Goal: Transaction & Acquisition: Book appointment/travel/reservation

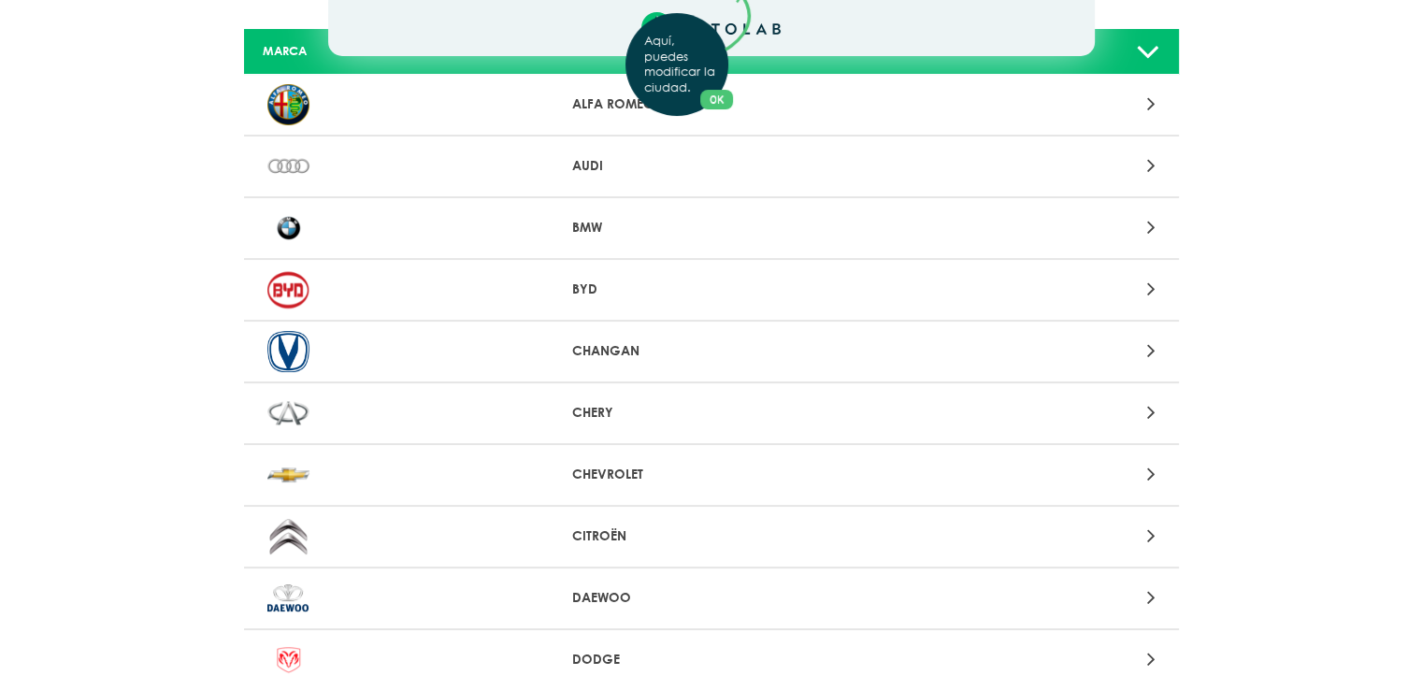
scroll to position [153, 0]
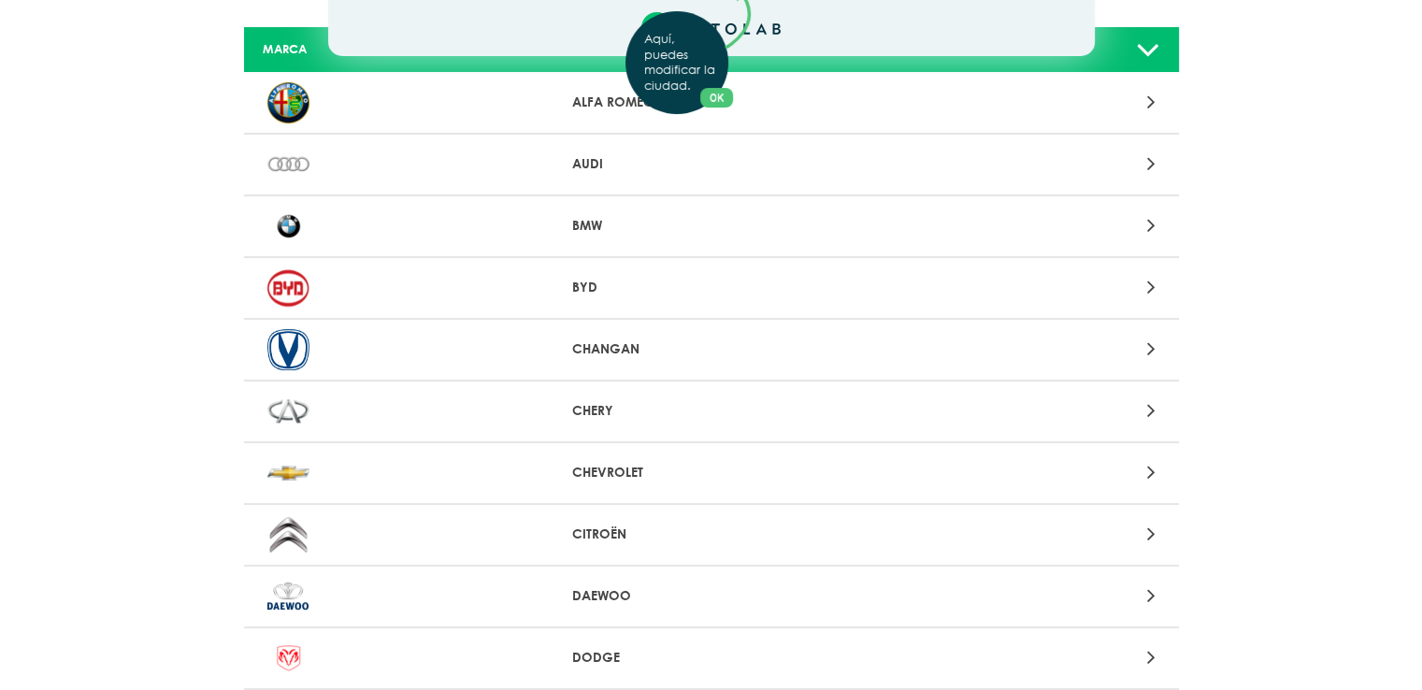
click at [1149, 471] on div "Aquí, puedes modificar la ciudad. OK .aex,.bex{fill:none!important;stroke:#50c4…" at bounding box center [711, 192] width 1422 height 690
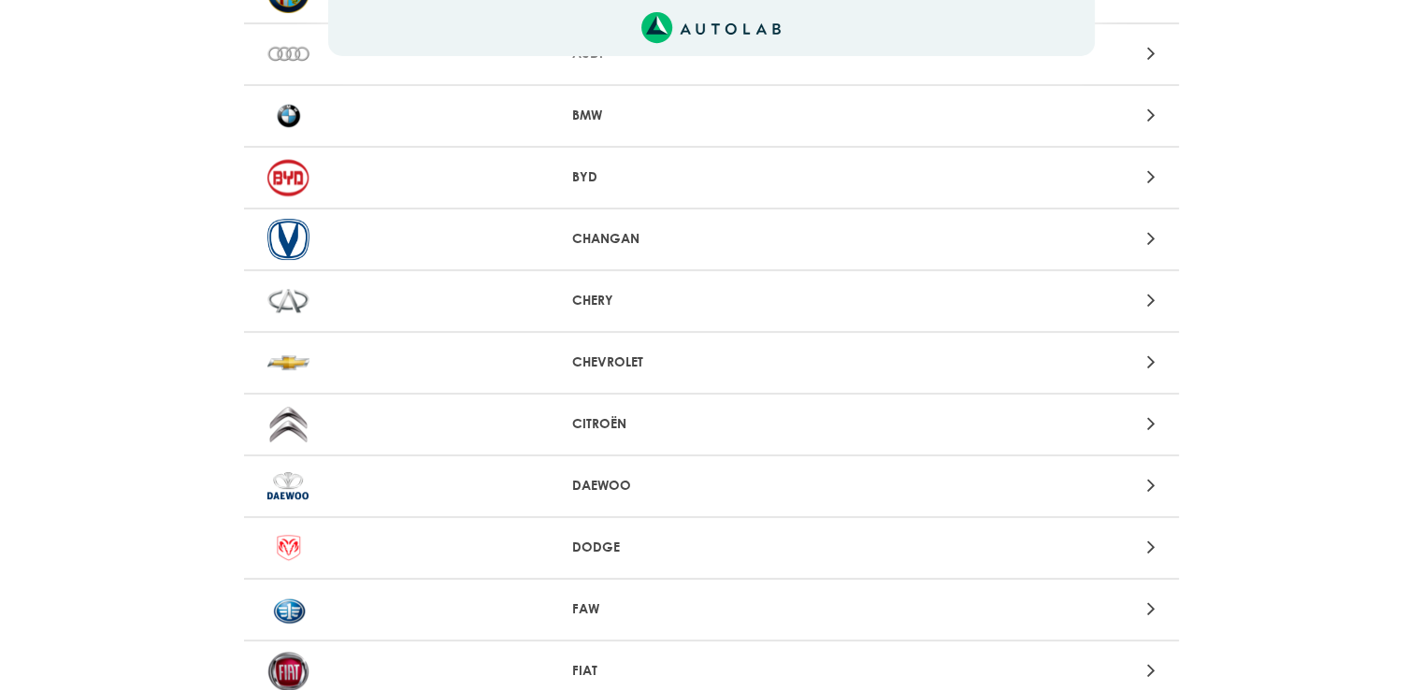
scroll to position [265, 0]
click at [1151, 352] on icon at bounding box center [1150, 360] width 8 height 24
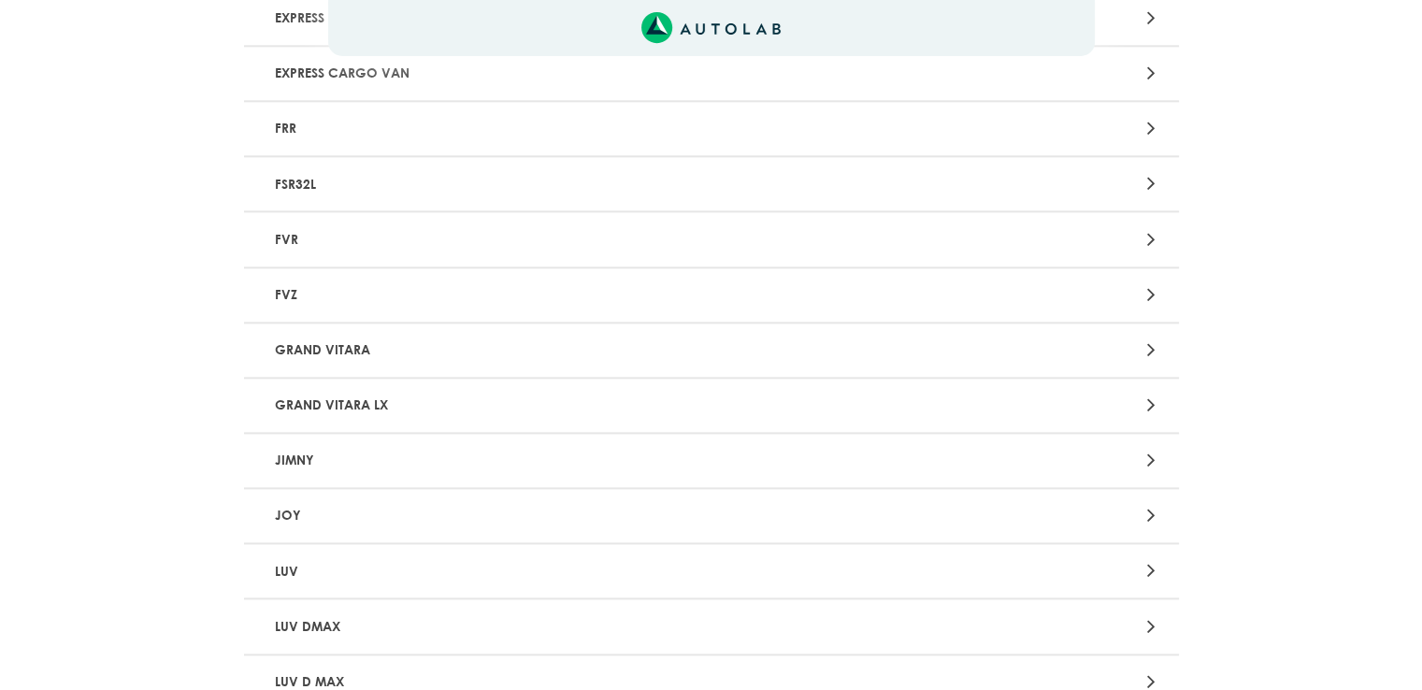
scroll to position [2328, 0]
click at [1063, 501] on div at bounding box center [1017, 513] width 306 height 25
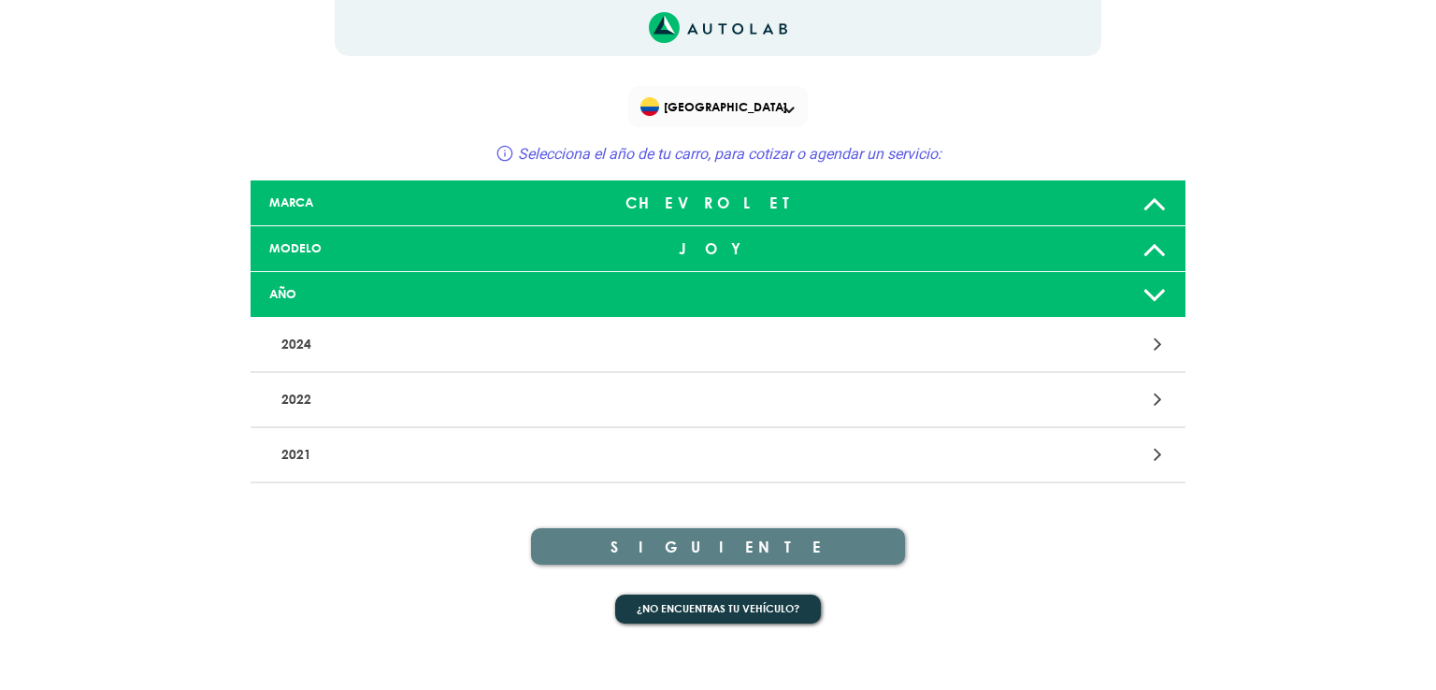
click at [1156, 300] on icon at bounding box center [1154, 294] width 24 height 37
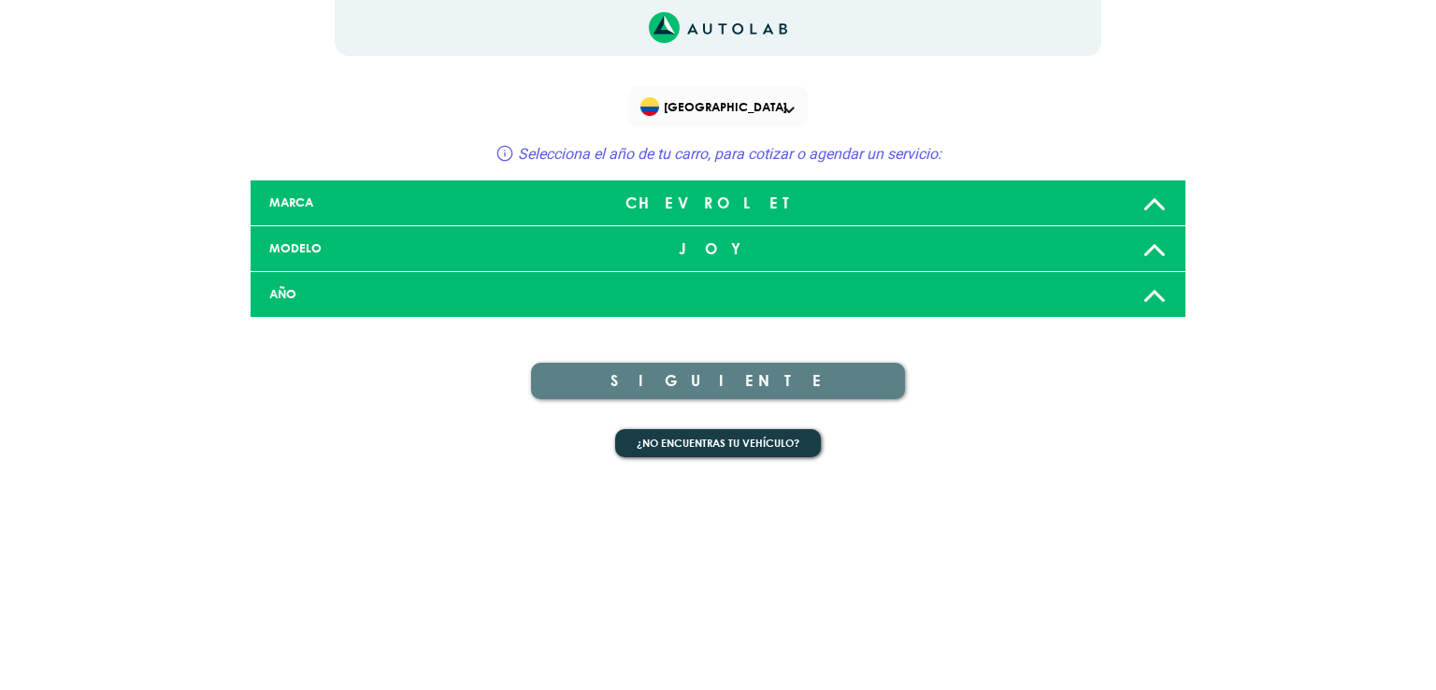
click at [1156, 300] on icon at bounding box center [1154, 294] width 24 height 37
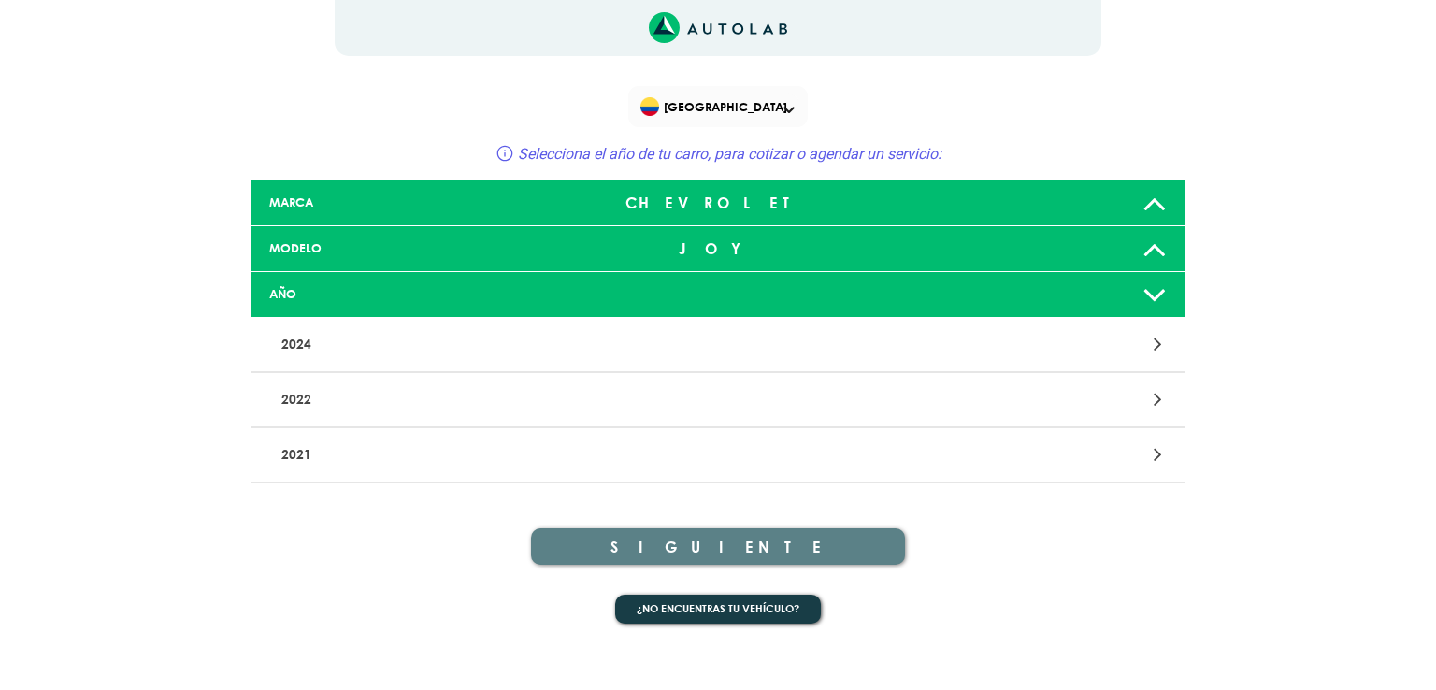
click at [676, 401] on p "2022" at bounding box center [565, 399] width 582 height 35
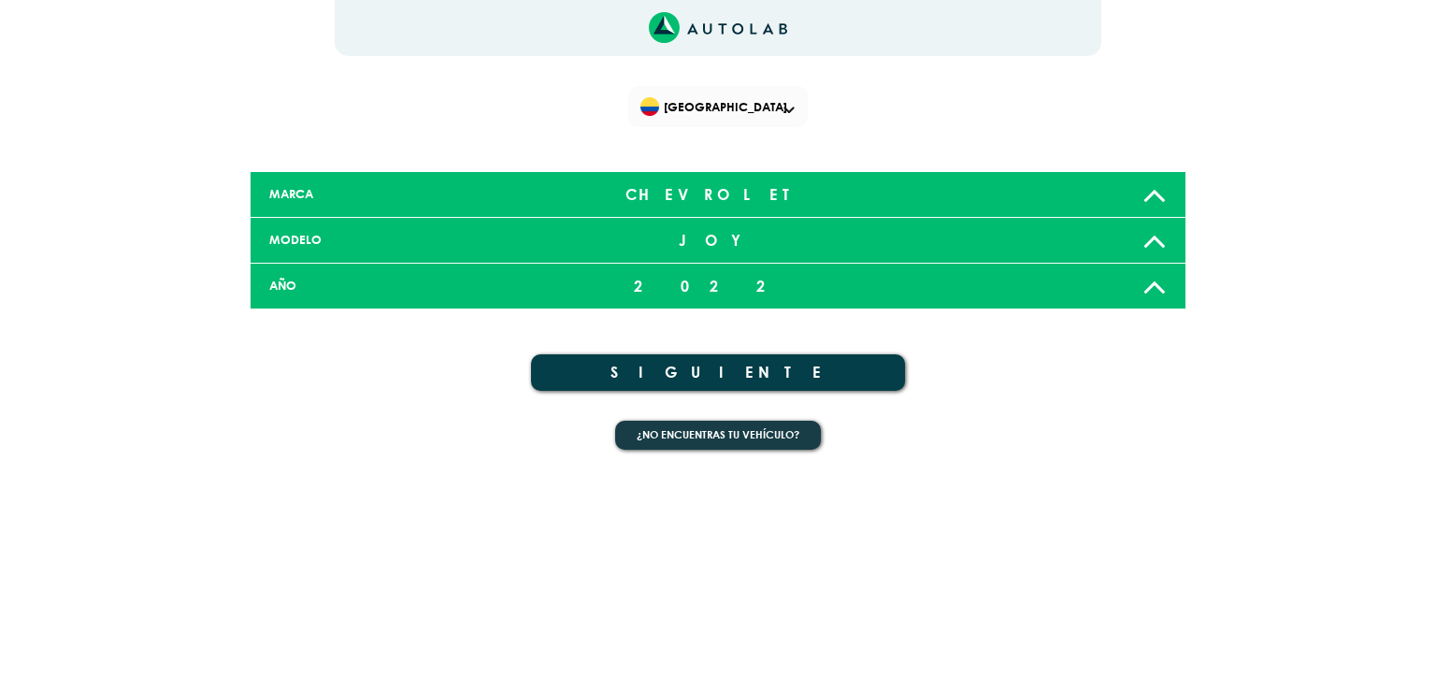
click at [752, 369] on button "SIGUIENTE" at bounding box center [718, 372] width 374 height 36
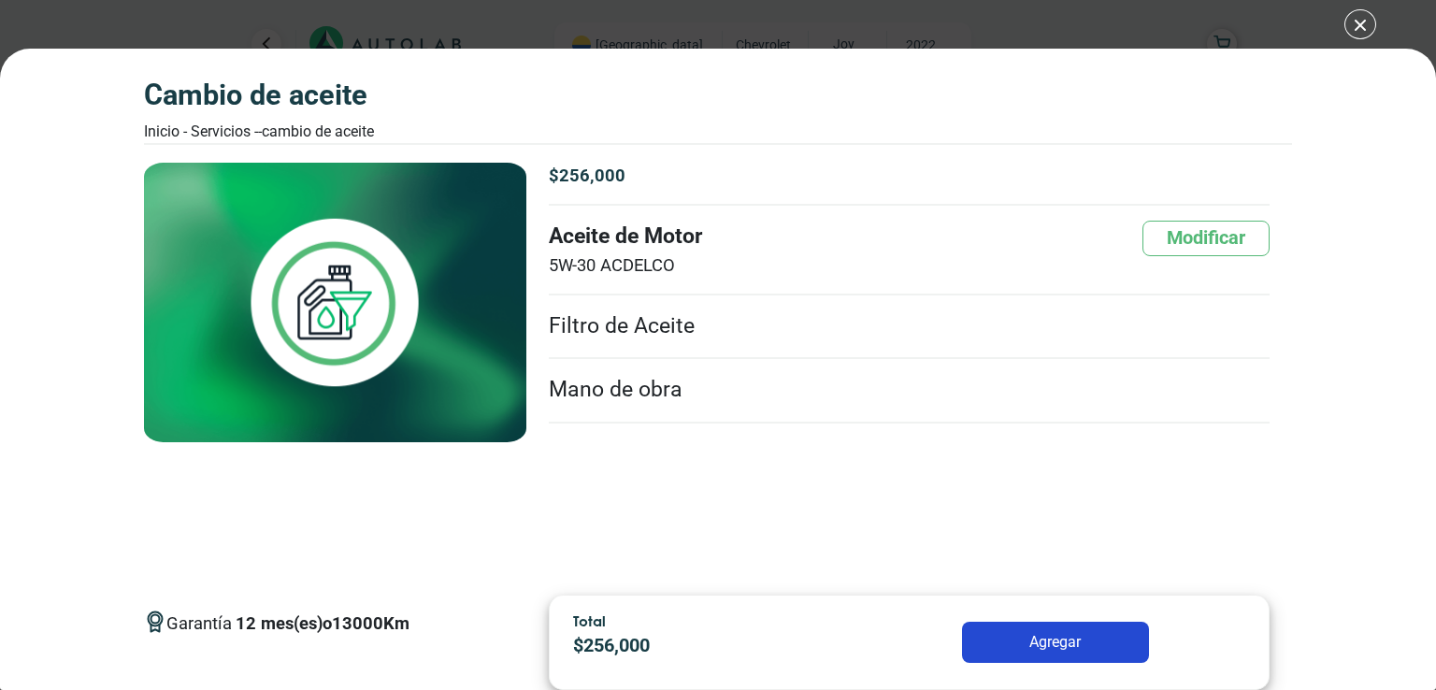
click at [654, 322] on li "Filtro de Aceite" at bounding box center [909, 327] width 721 height 64
click at [1208, 245] on button "Modificar" at bounding box center [1205, 239] width 127 height 36
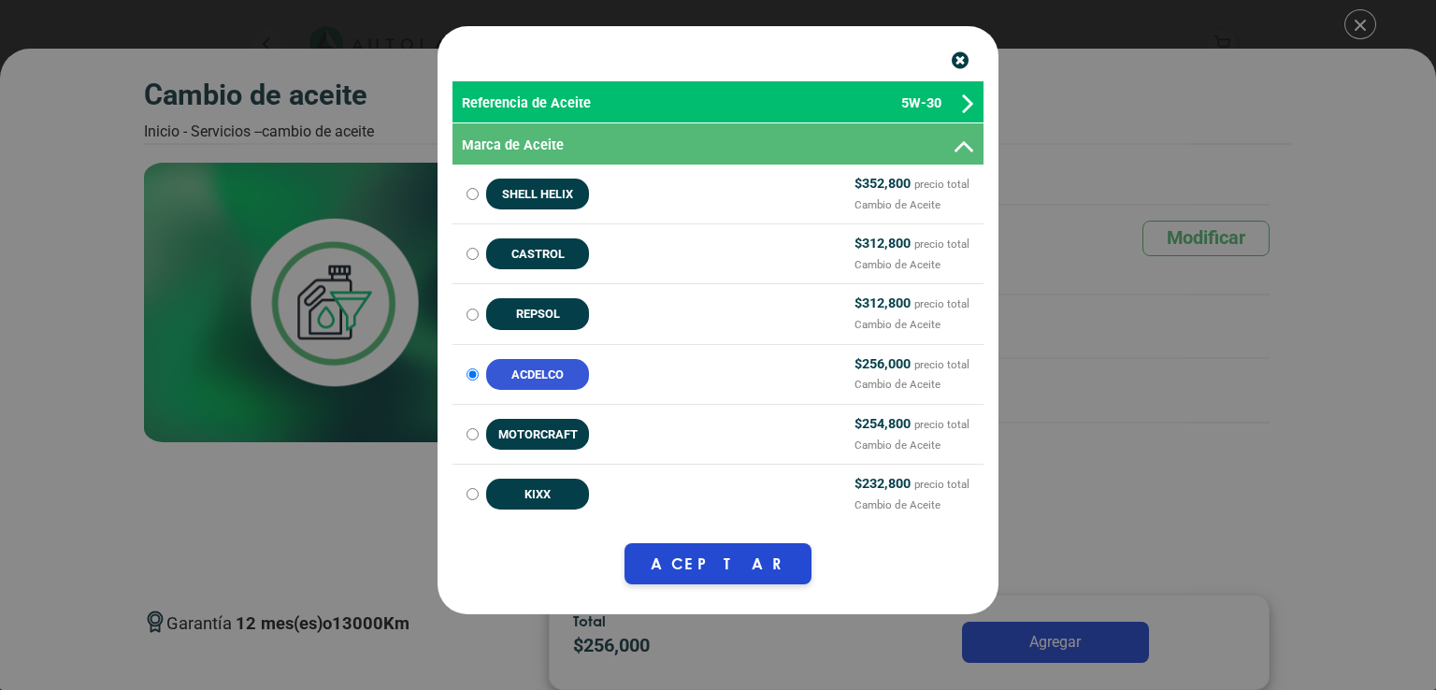
click at [962, 102] on icon at bounding box center [968, 104] width 12 height 34
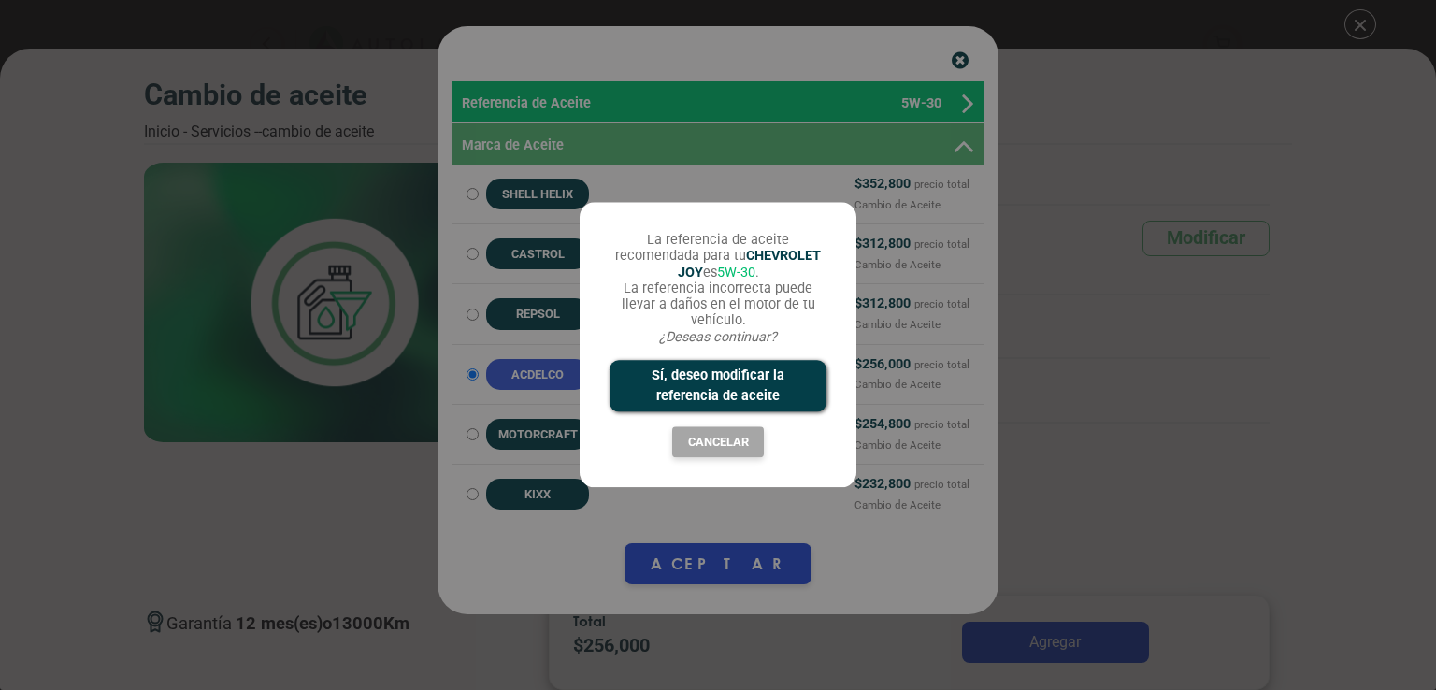
click at [958, 102] on div "La referencia de aceite recomendada para tu CHEVROLET JOY es 5W-30 . La referen…" at bounding box center [718, 345] width 1436 height 690
click at [809, 93] on div "La referencia de aceite recomendada para tu CHEVROLET JOY es 5W-30 . La referen…" at bounding box center [718, 345] width 1436 height 690
click at [951, 58] on div "La referencia de aceite recomendada para tu CHEVROLET JOY es 5W-30 . La referen…" at bounding box center [718, 345] width 1436 height 690
click at [1033, 249] on div "La referencia de aceite recomendada para tu CHEVROLET JOY es 5W-30 . La referen…" at bounding box center [718, 345] width 1436 height 690
click at [714, 438] on button "Cancelar" at bounding box center [718, 442] width 92 height 31
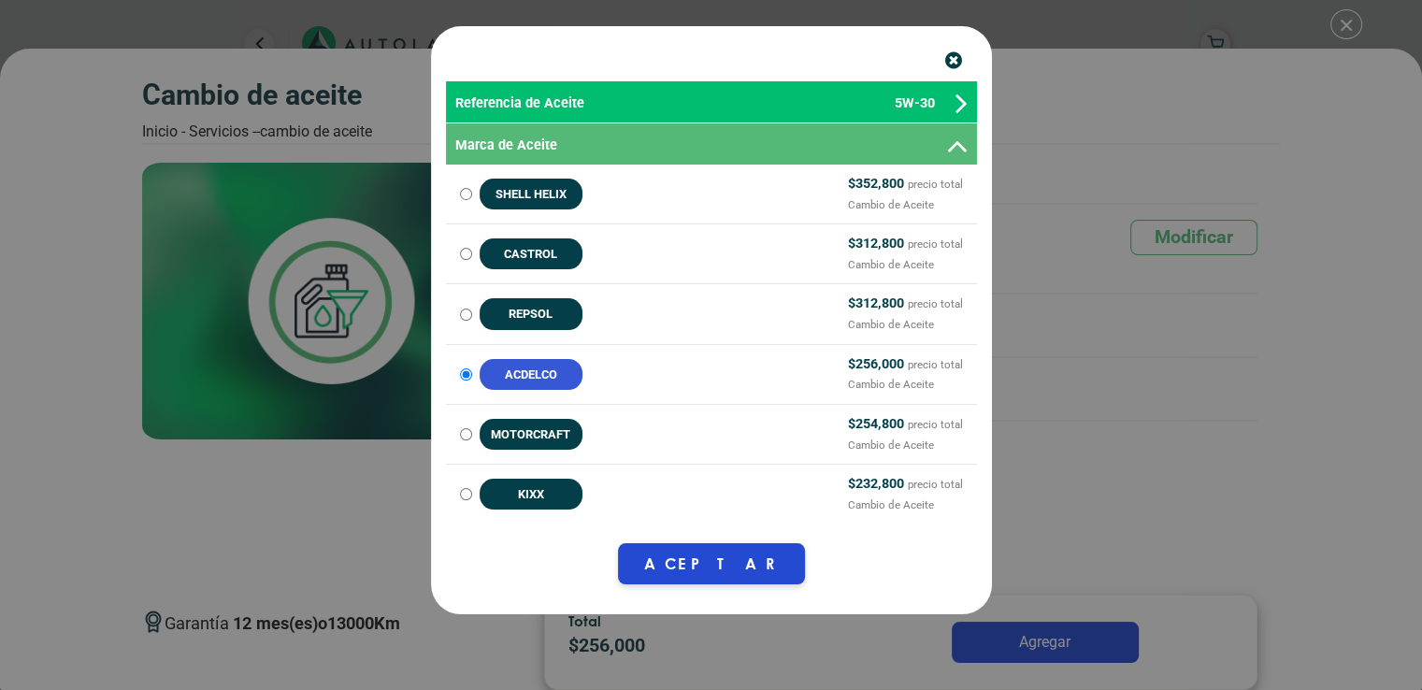
scroll to position [7, 0]
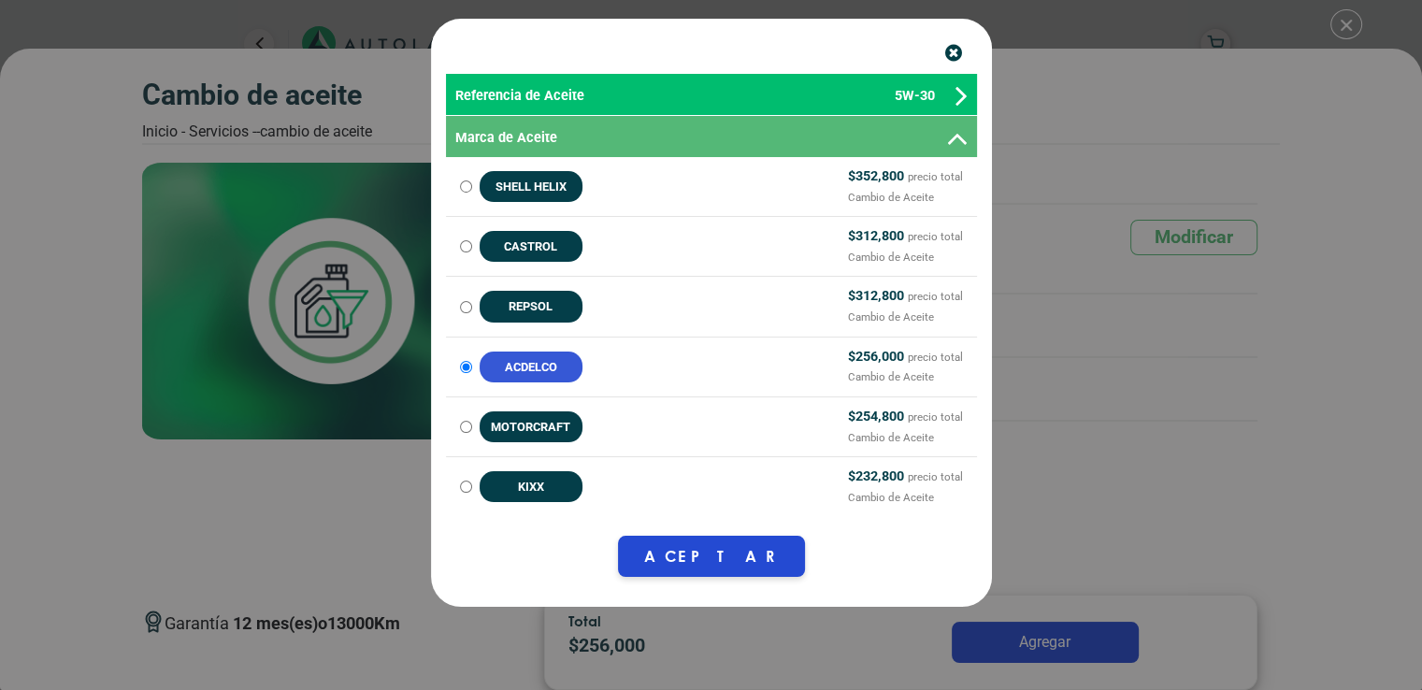
click at [946, 52] on icon "button" at bounding box center [953, 54] width 17 height 20
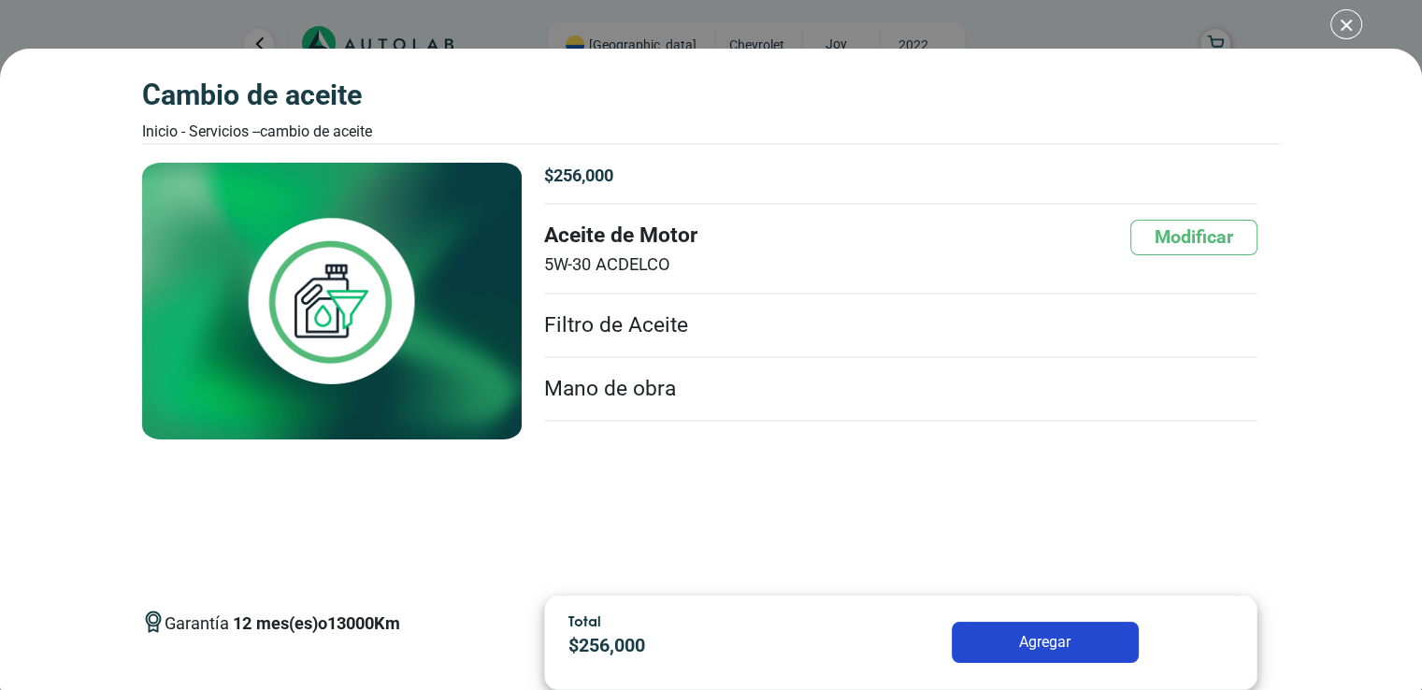
scroll to position [1179, 0]
click at [1070, 659] on button "Agregar" at bounding box center [1045, 642] width 187 height 41
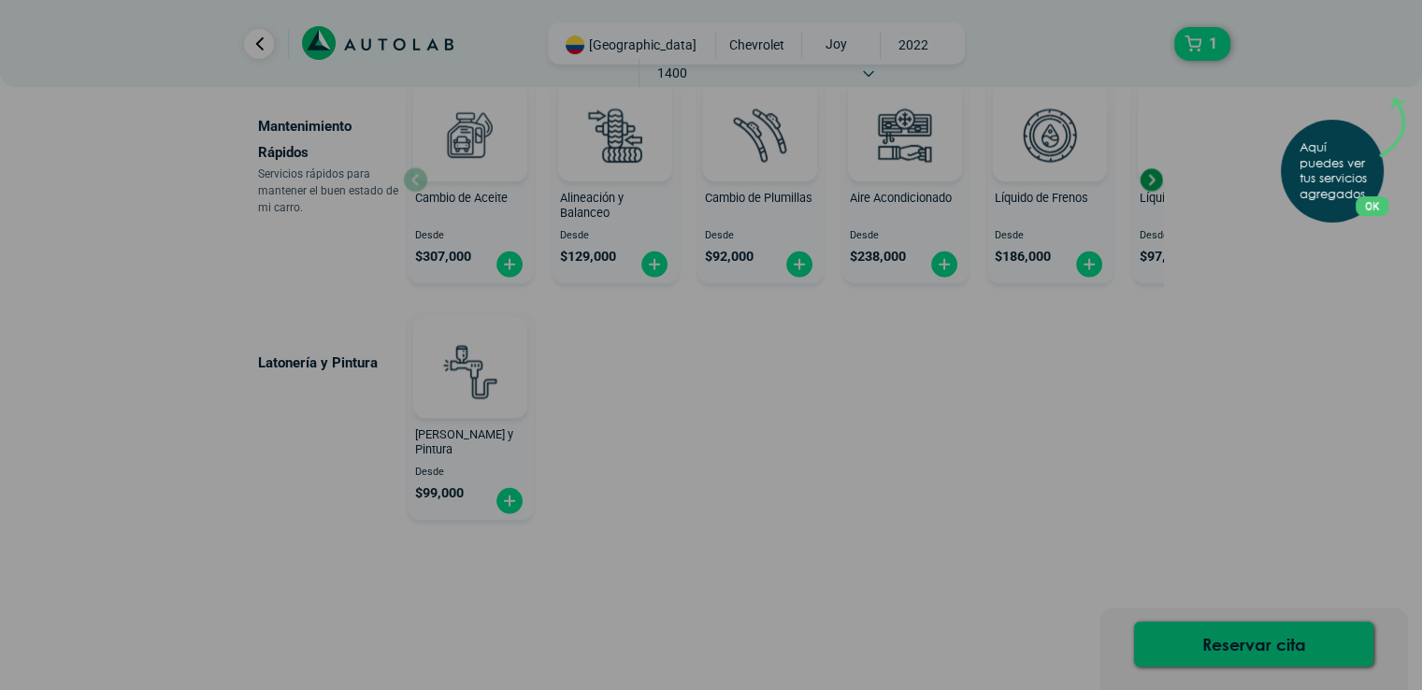
click at [1380, 204] on button "OK" at bounding box center [1371, 206] width 33 height 20
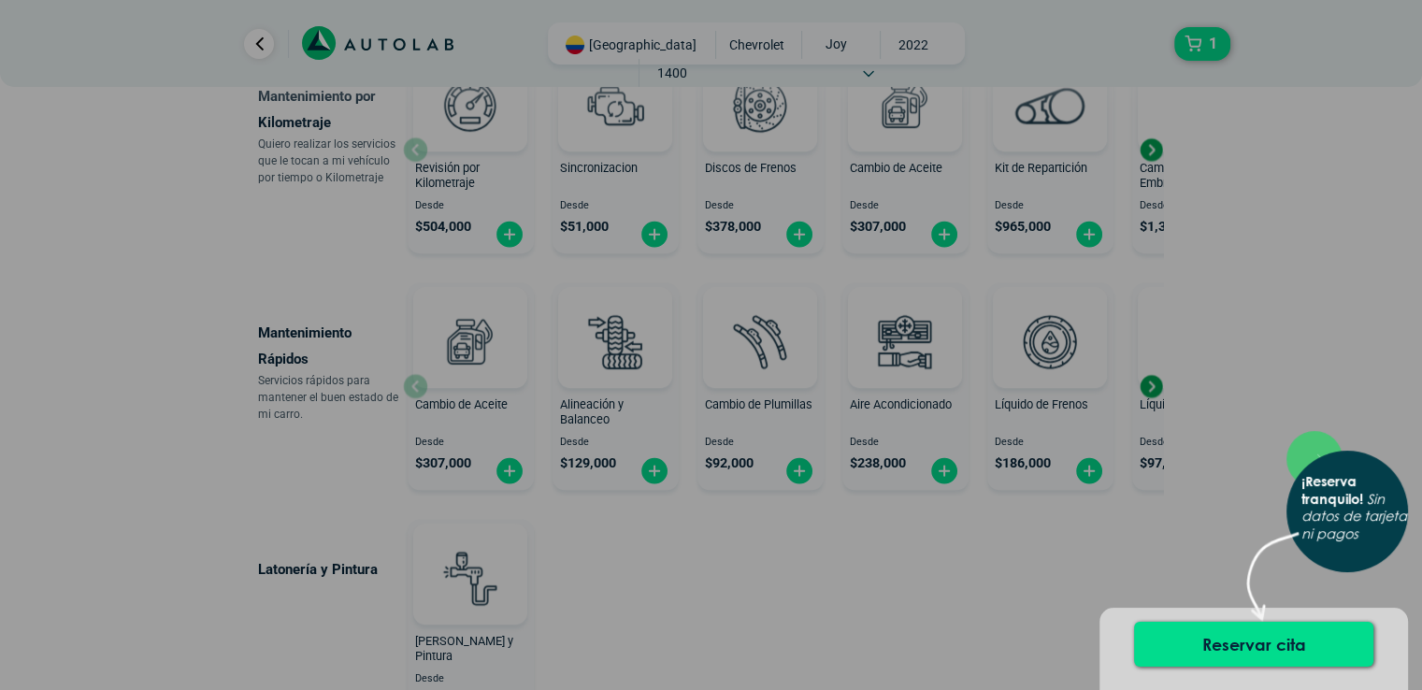
scroll to position [972, 0]
click at [1237, 337] on div "× ¡Reserva tranquilo! Sin datos de tarjeta ni pagos" at bounding box center [711, 345] width 1422 height 690
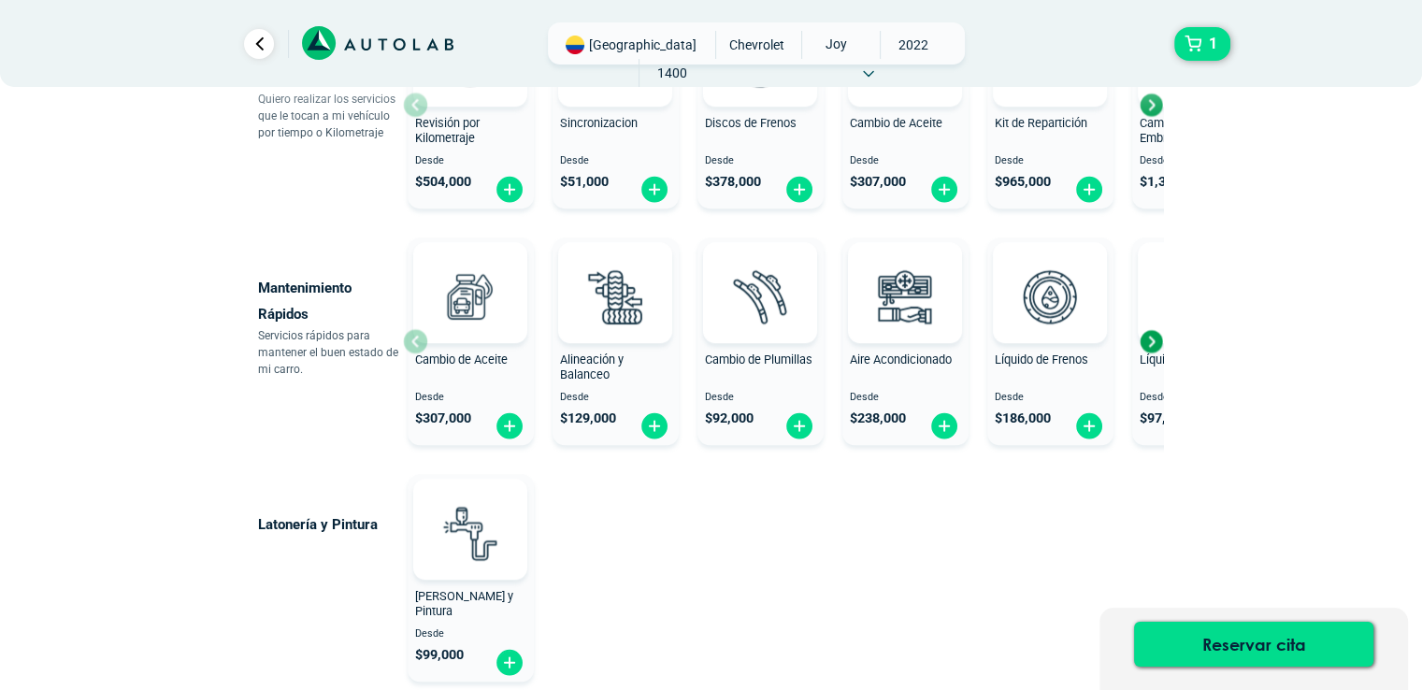
scroll to position [1019, 0]
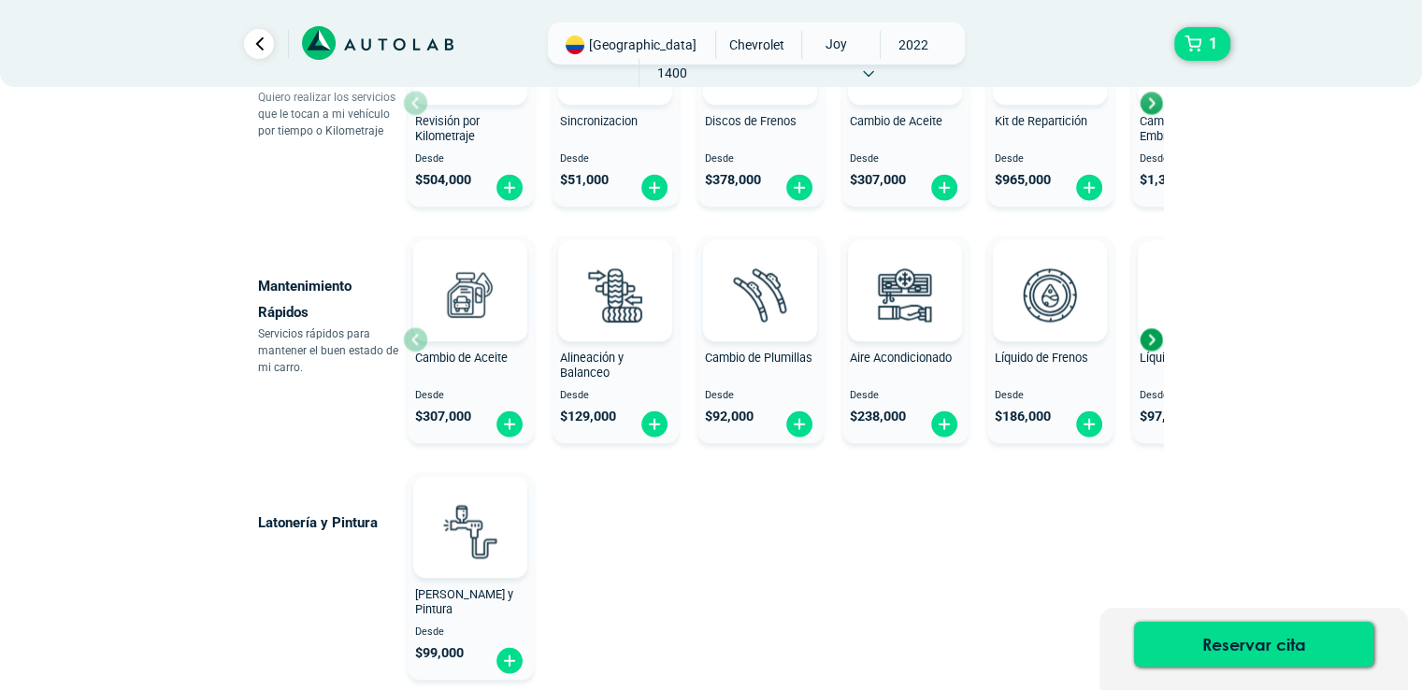
click at [1153, 343] on div "Next slide" at bounding box center [1151, 339] width 28 height 28
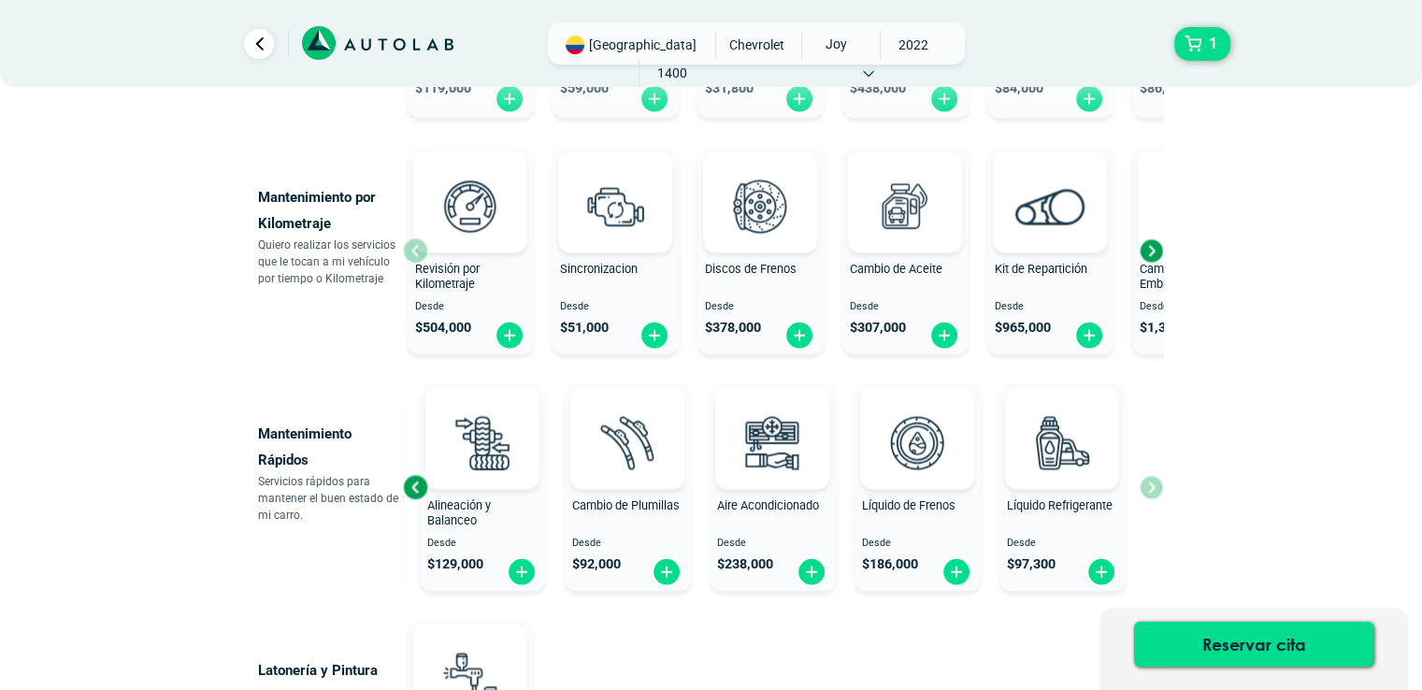
scroll to position [904, 0]
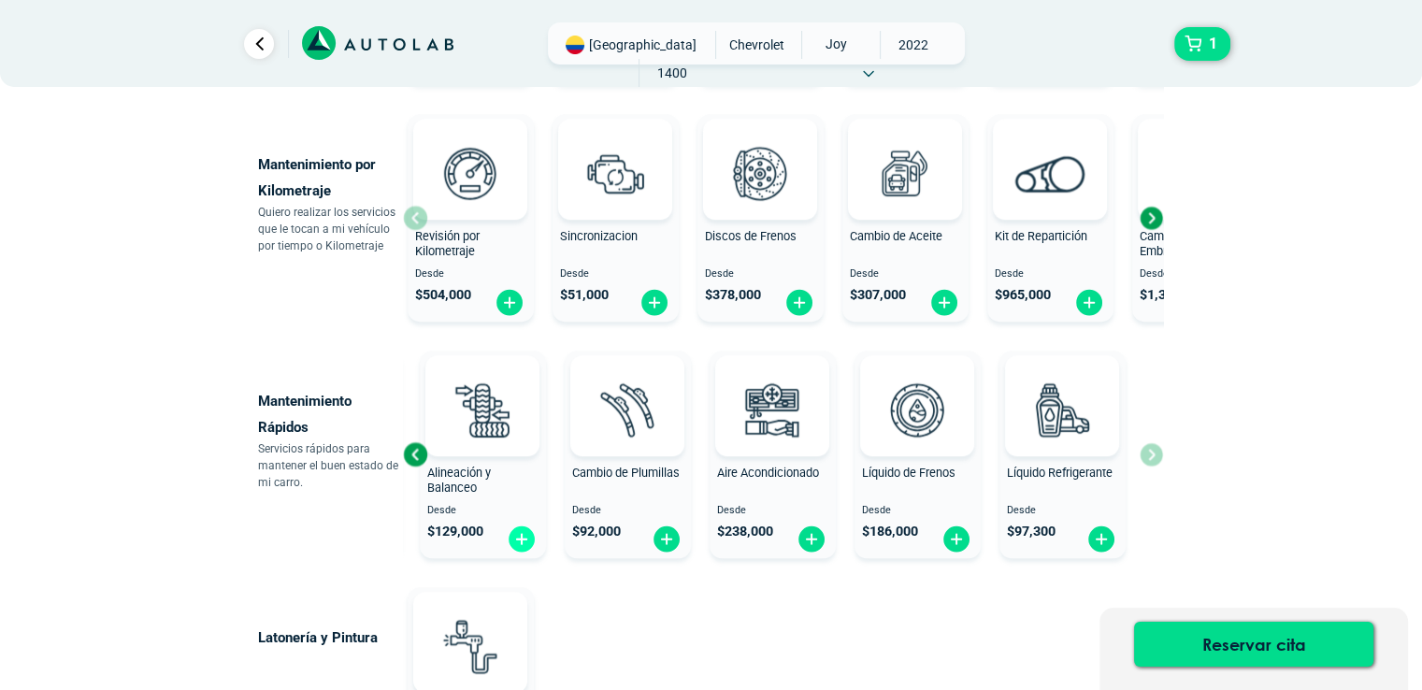
click at [523, 543] on img at bounding box center [522, 538] width 30 height 29
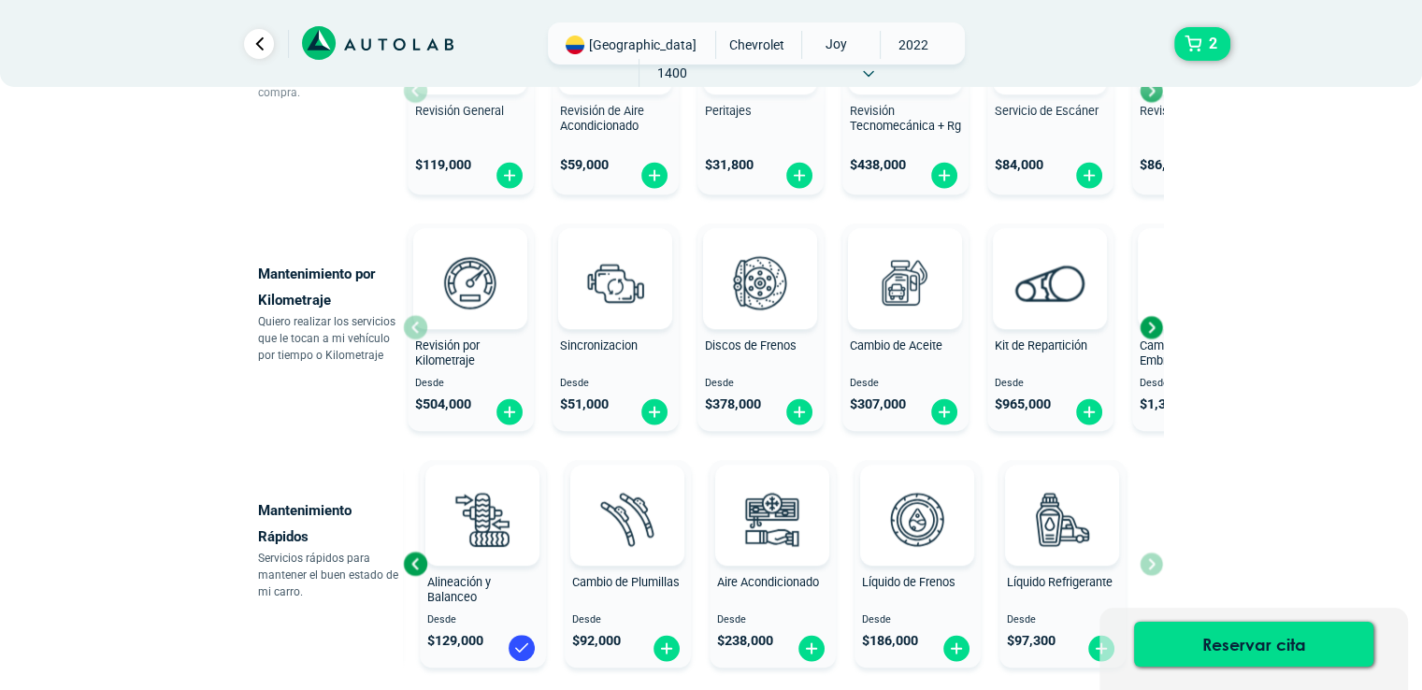
scroll to position [806, 0]
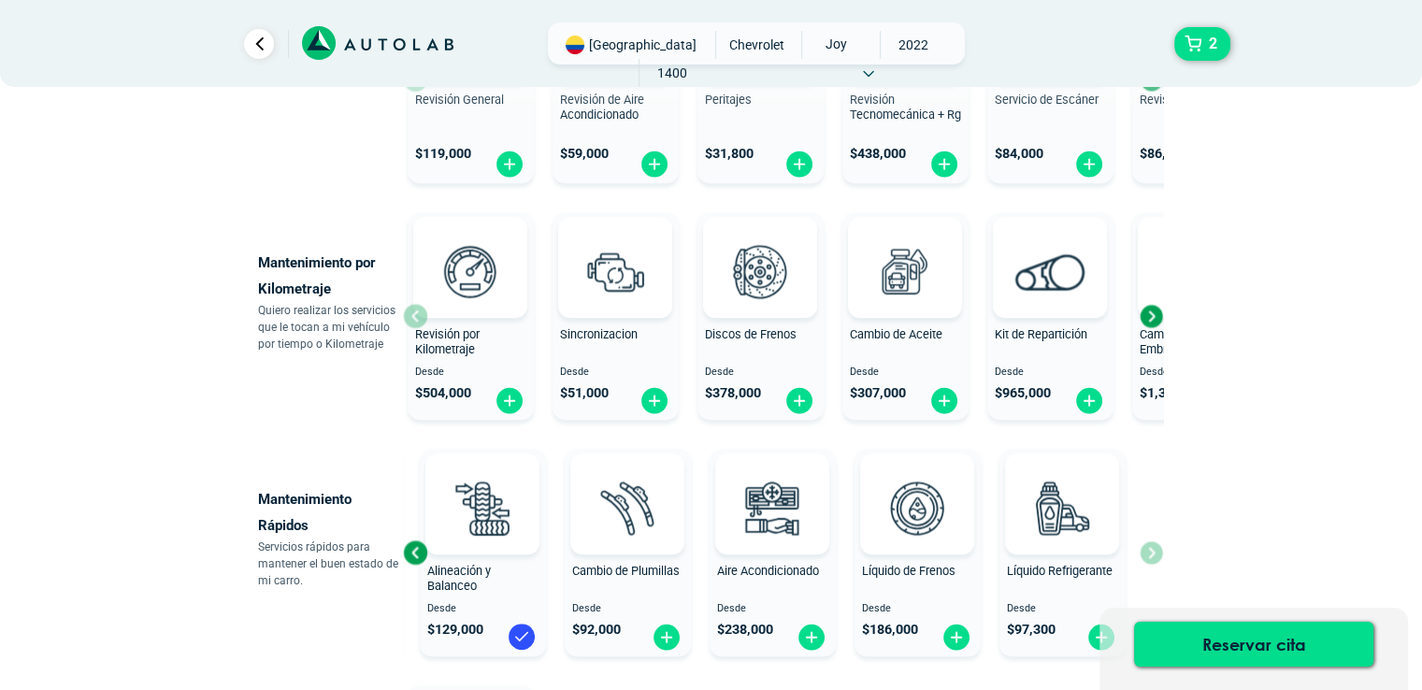
click at [1152, 310] on div "Next slide" at bounding box center [1151, 316] width 28 height 28
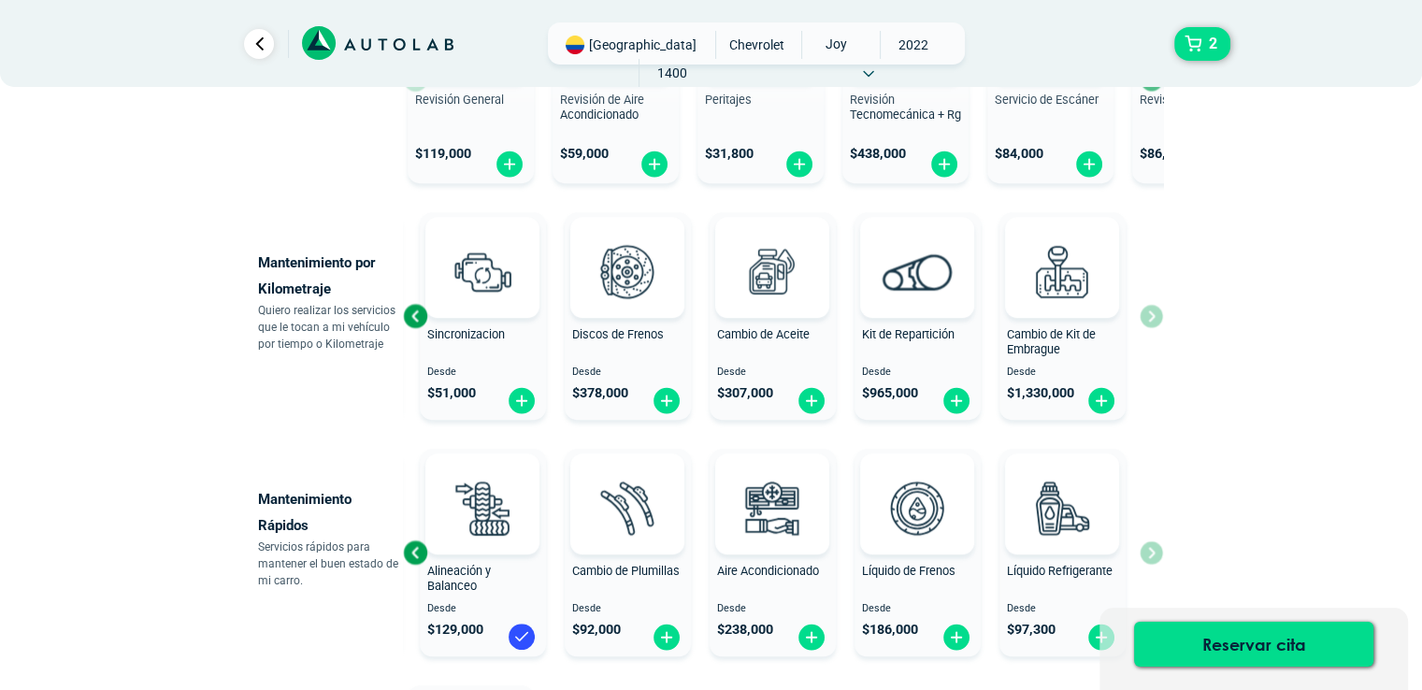
click at [1152, 310] on div "Revisión por Kilometraje Desde $ 504,000 Sincronizacion Desde $ 51,000 Discos d…" at bounding box center [783, 316] width 760 height 222
click at [419, 320] on div "Previous slide" at bounding box center [415, 316] width 28 height 28
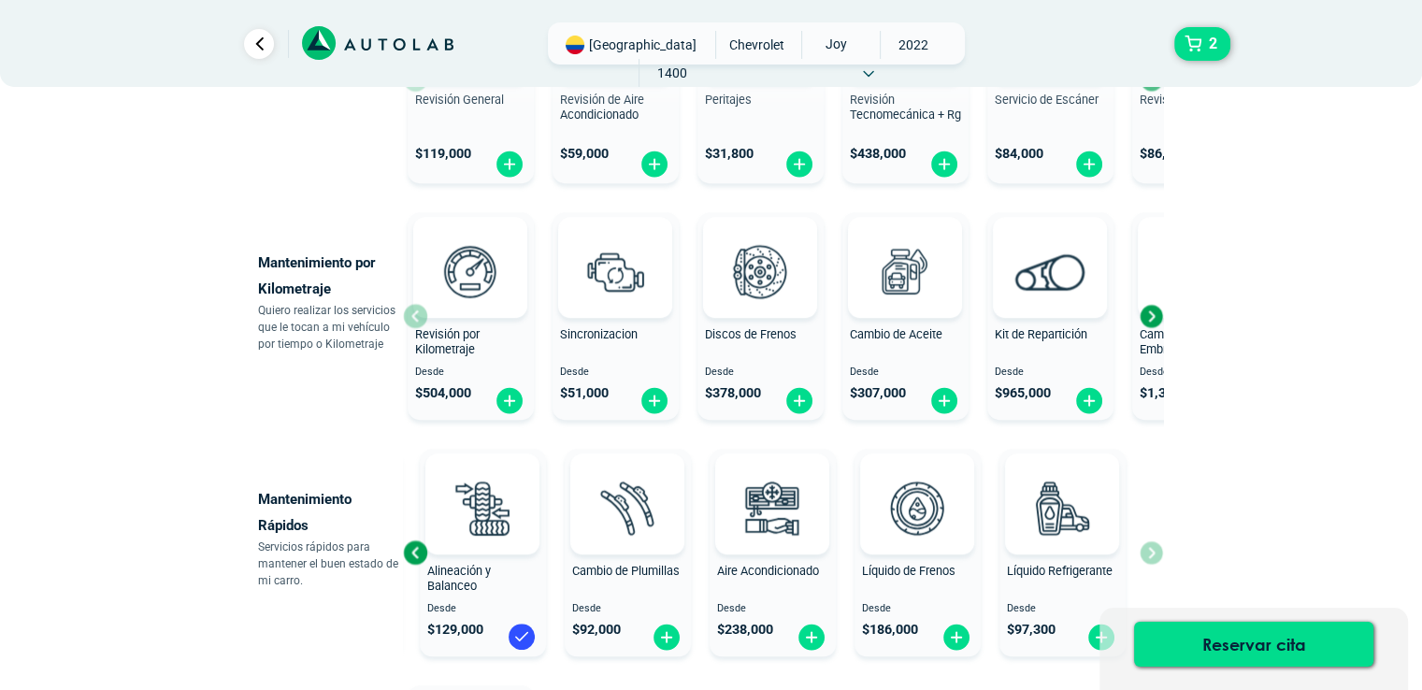
click at [874, 70] on icon at bounding box center [868, 73] width 11 height 7
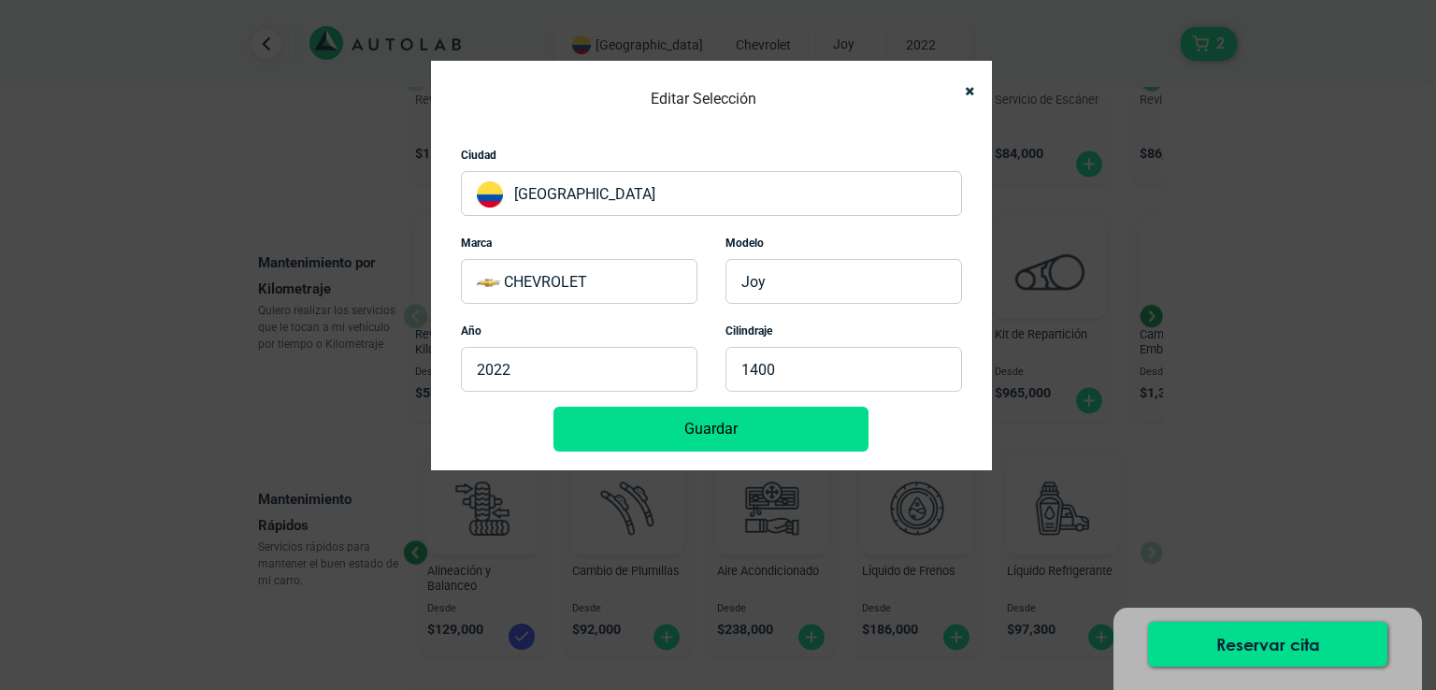
click at [793, 274] on p "JOY" at bounding box center [843, 281] width 236 height 45
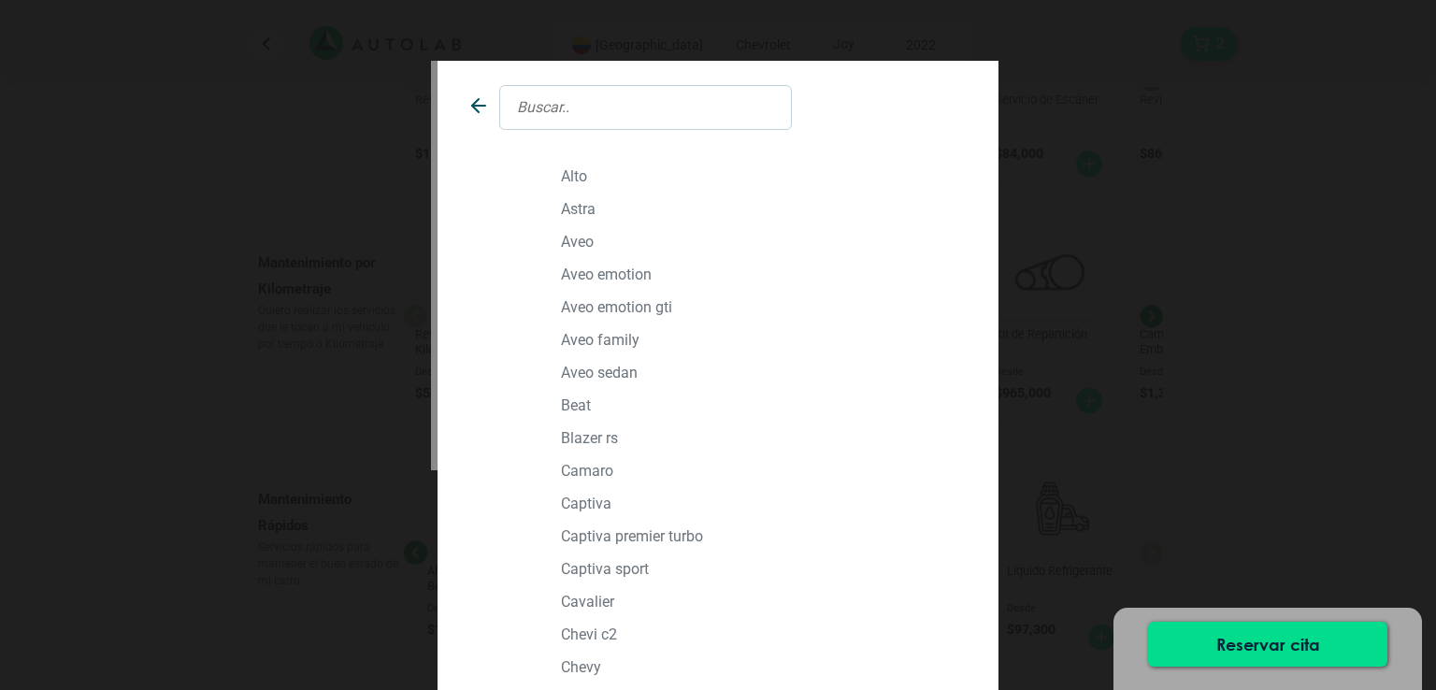
click at [606, 304] on p "AVEO EMOTION GTI" at bounding box center [761, 307] width 400 height 18
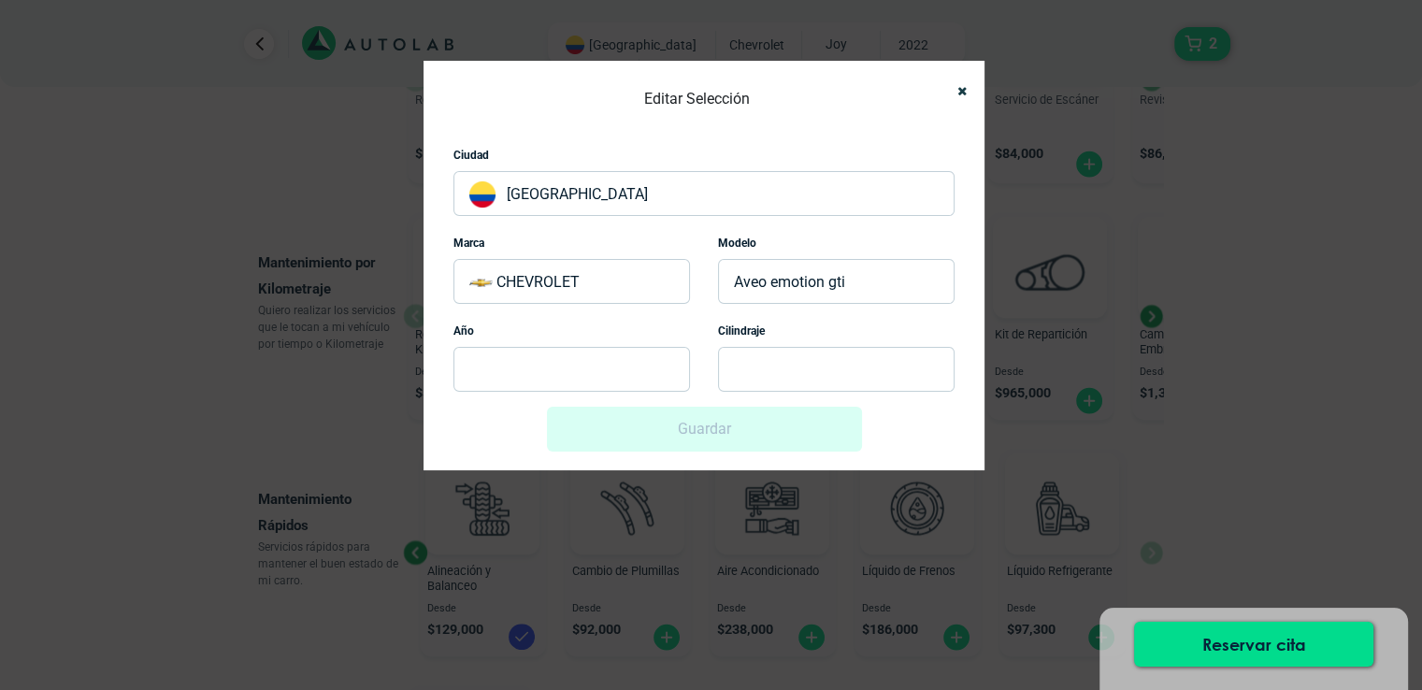
click at [597, 381] on p at bounding box center [571, 369] width 236 height 45
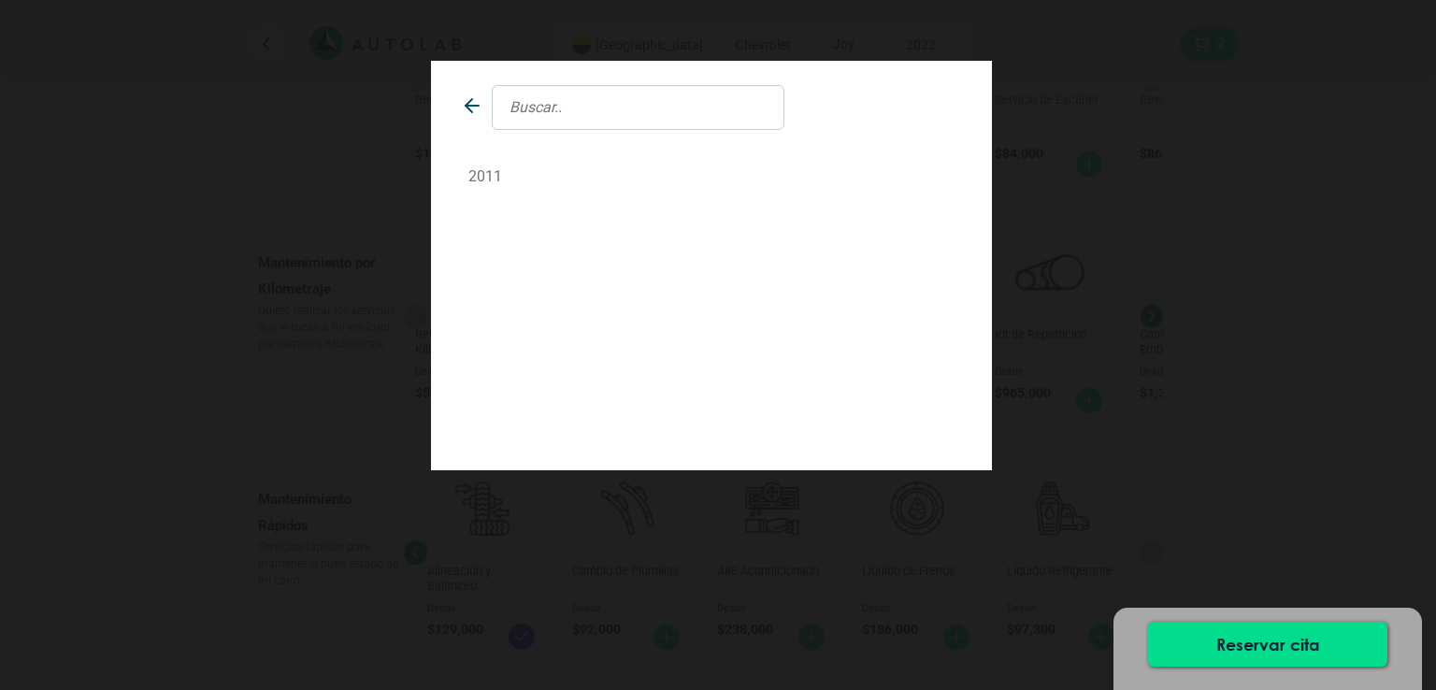
click at [488, 172] on p "2011" at bounding box center [711, 176] width 486 height 18
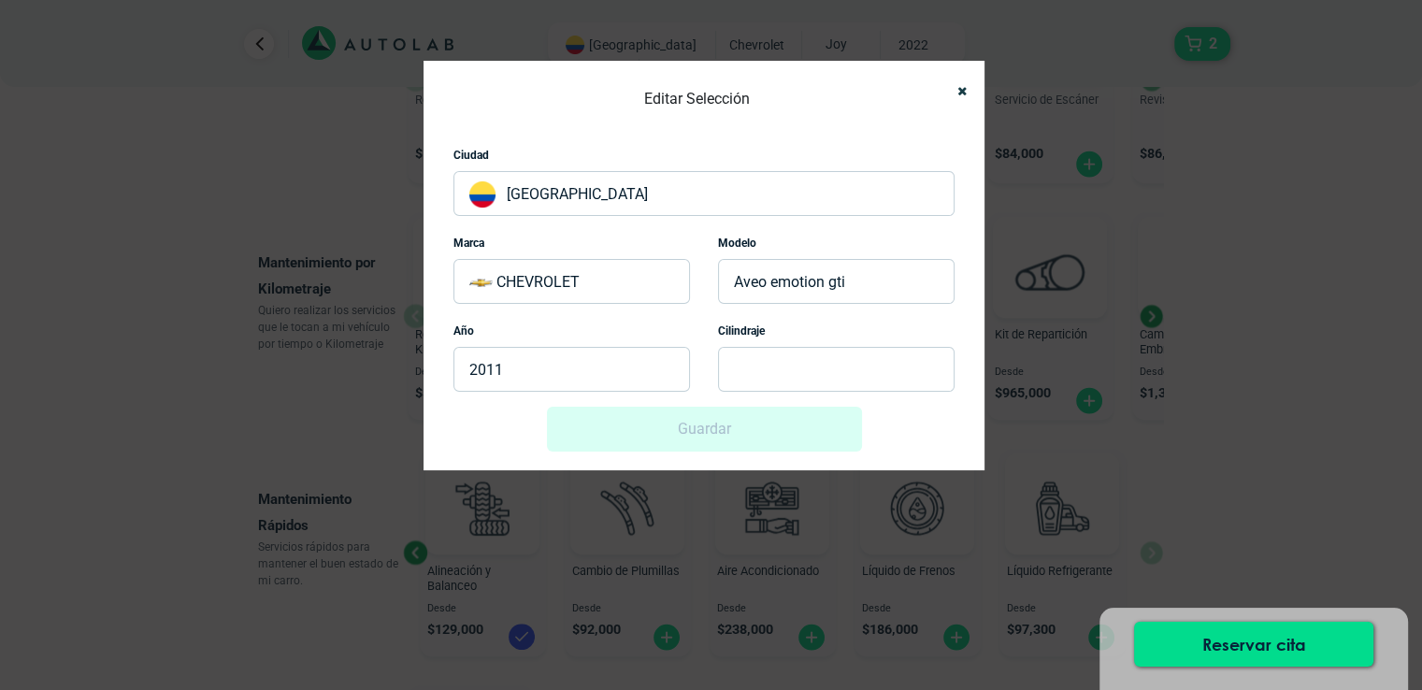
click at [749, 367] on p at bounding box center [836, 369] width 236 height 45
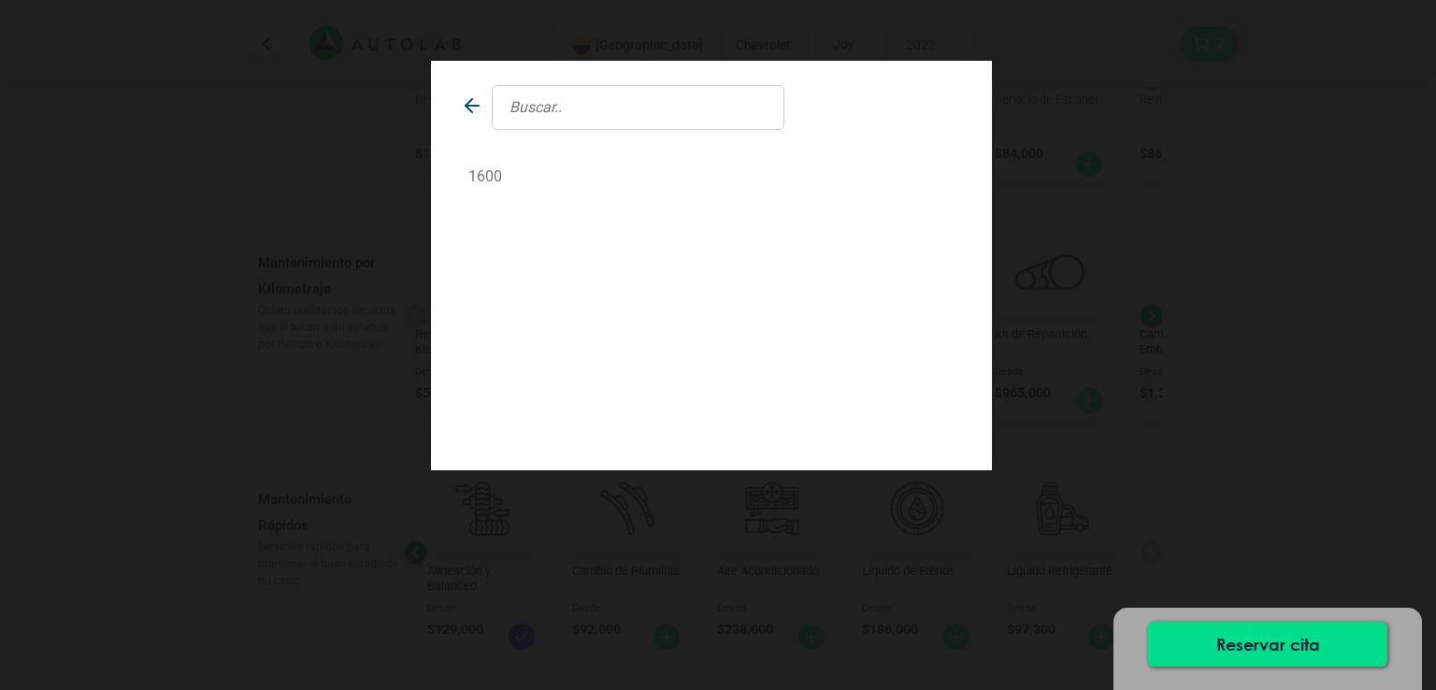
click at [553, 177] on p "1600" at bounding box center [711, 176] width 486 height 18
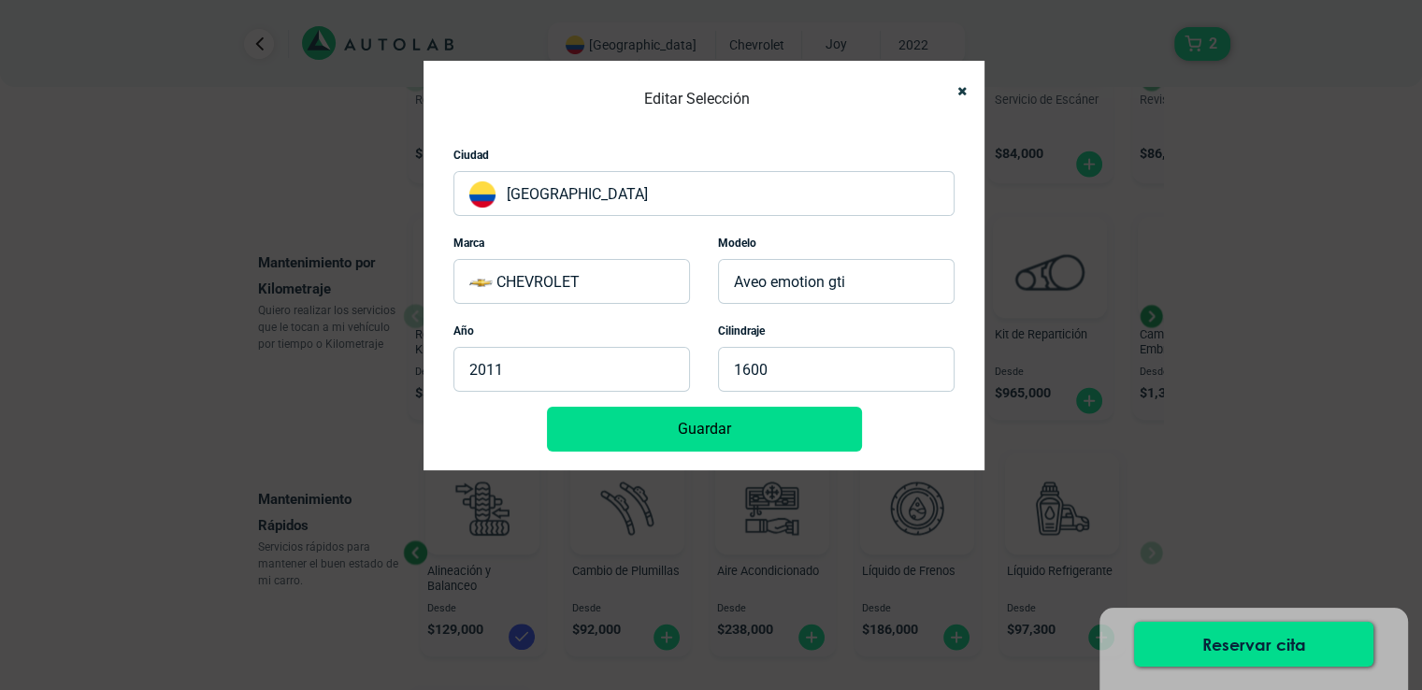
click at [718, 434] on button "Guardar" at bounding box center [704, 429] width 315 height 45
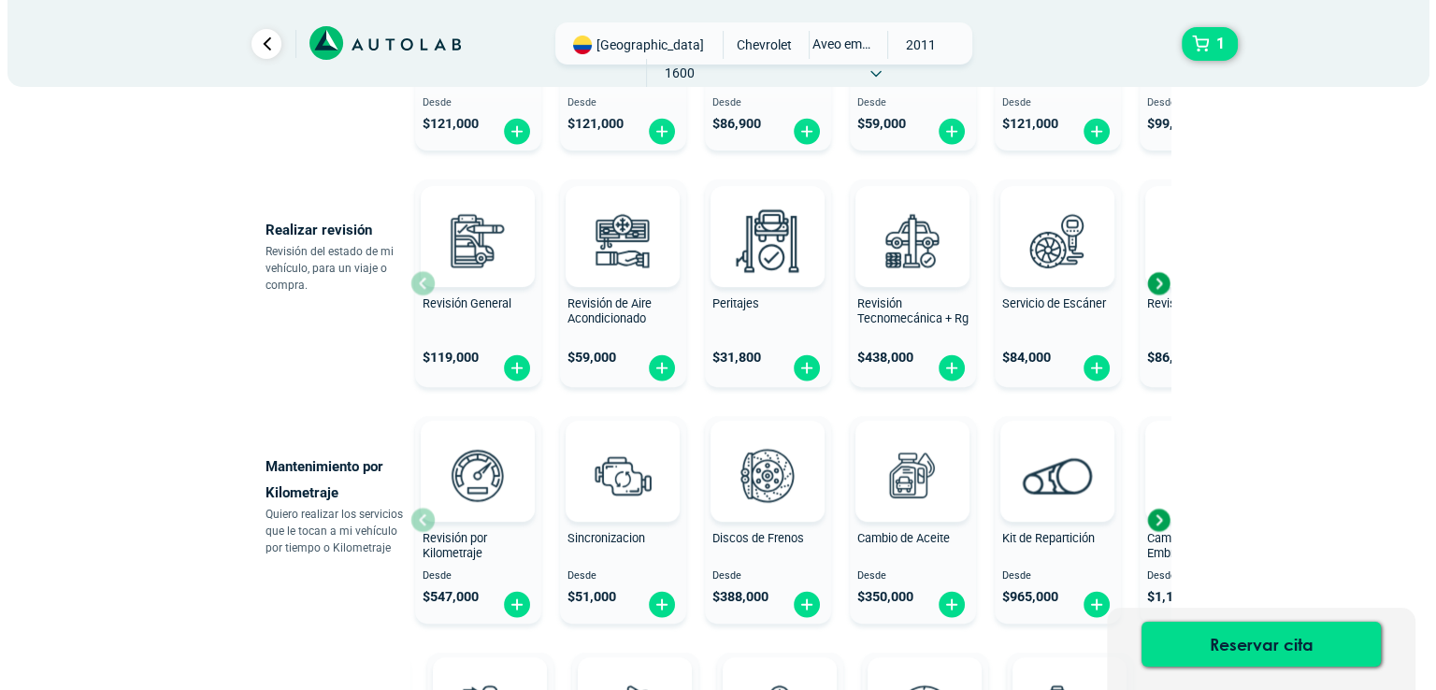
scroll to position [591, 0]
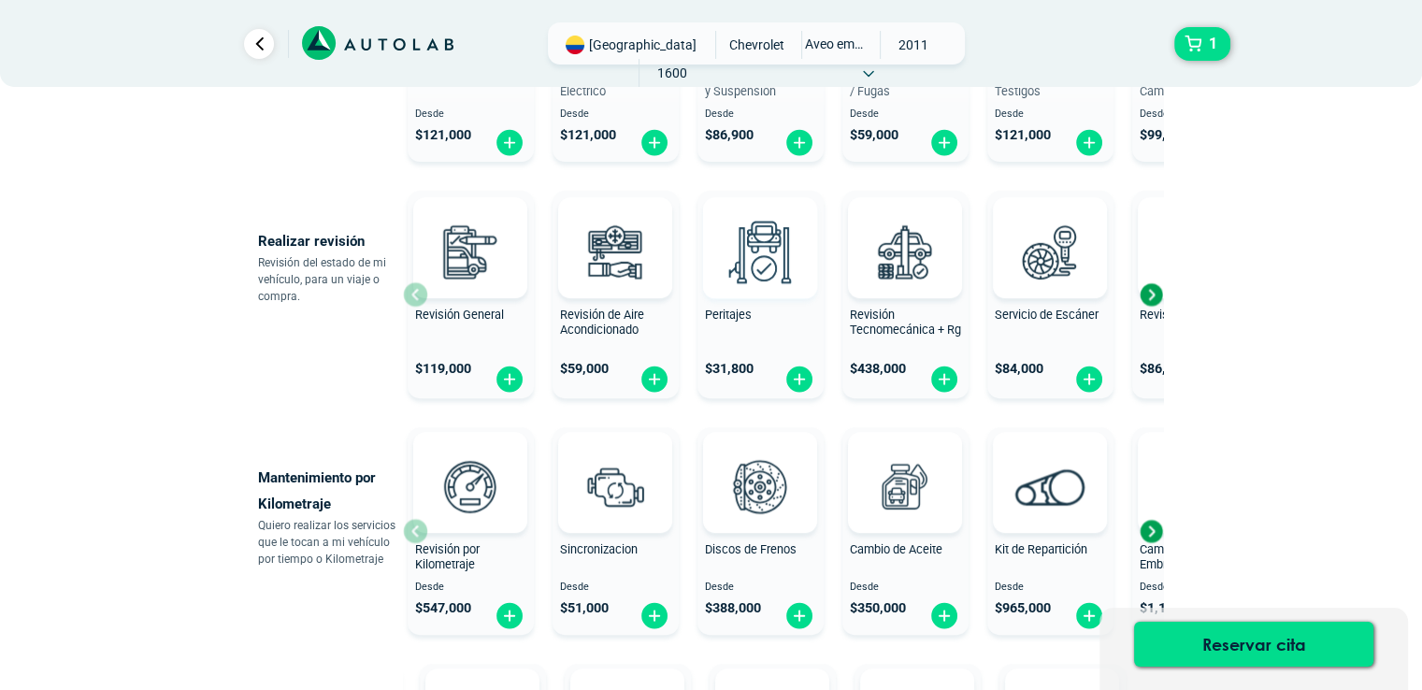
click at [779, 263] on img at bounding box center [760, 251] width 82 height 82
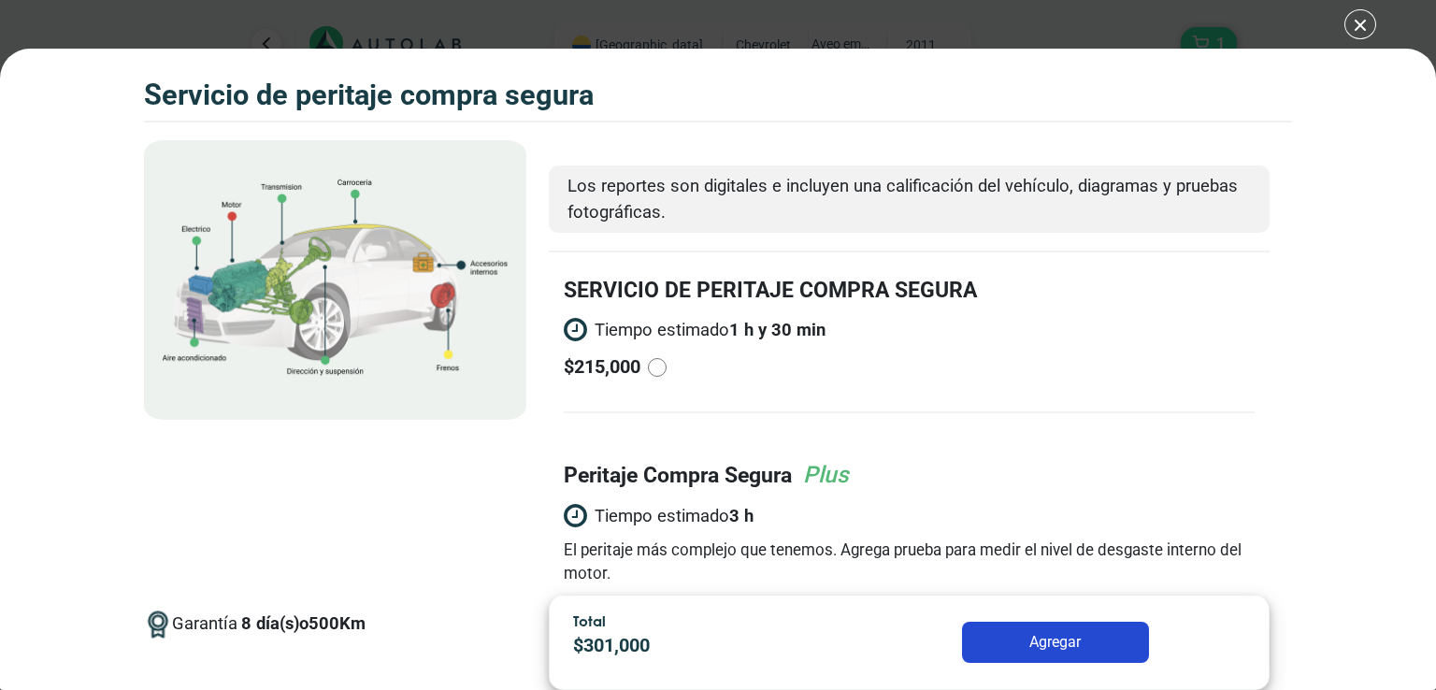
click at [1355, 22] on div "Volkswagen Crossfox 2018 SERVICIO DE PERITAJE COMPRA [PERSON_NAME] 1" at bounding box center [718, 345] width 1436 height 690
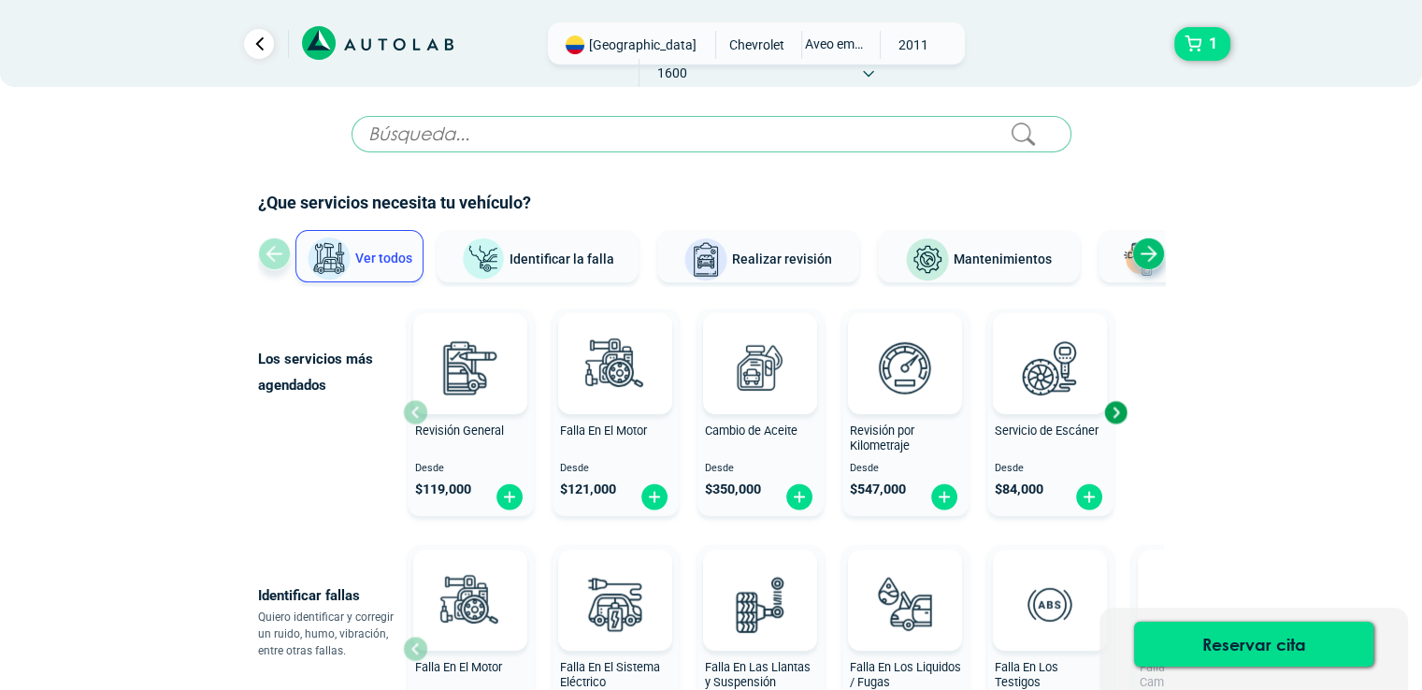
click at [413, 46] on icon at bounding box center [416, 43] width 7 height 11
